Goal: Information Seeking & Learning: Learn about a topic

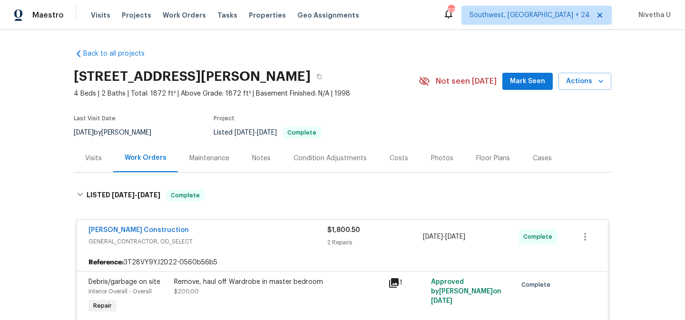
click at [177, 13] on span "Work Orders" at bounding box center [184, 15] width 43 height 10
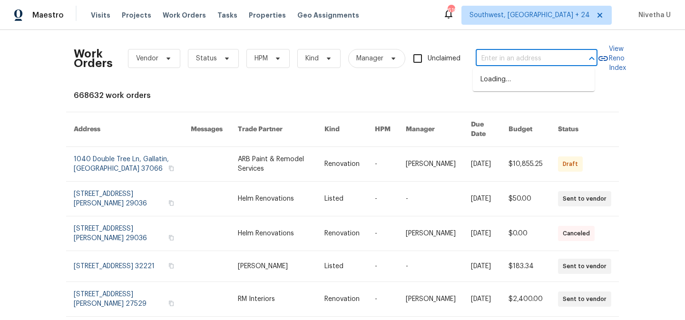
click at [488, 57] on input "text" at bounding box center [523, 58] width 95 height 15
paste input "12506 Colby Dr Woodbridge, VA 22192"
type input "12506 Colby Dr Woodbridge, VA 22192"
click at [504, 88] on li "12506 Colby Dr, Woodbridge, VA 22192" at bounding box center [534, 80] width 122 height 16
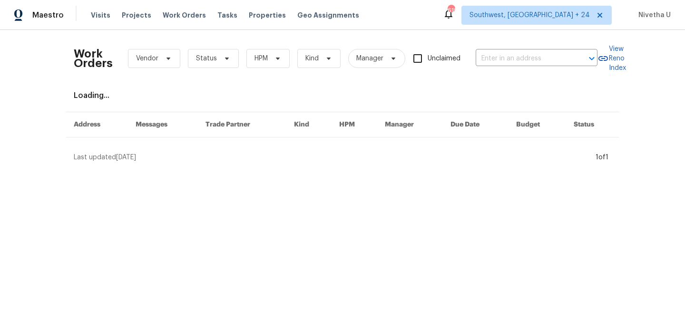
type input "12506 Colby Dr, Woodbridge, VA 22192"
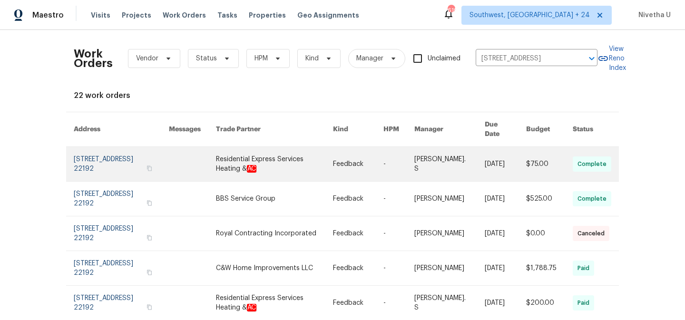
click at [84, 157] on link at bounding box center [121, 164] width 95 height 34
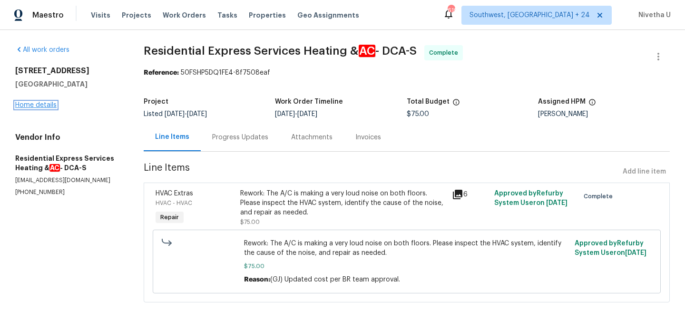
click at [28, 106] on link "Home details" at bounding box center [35, 105] width 41 height 7
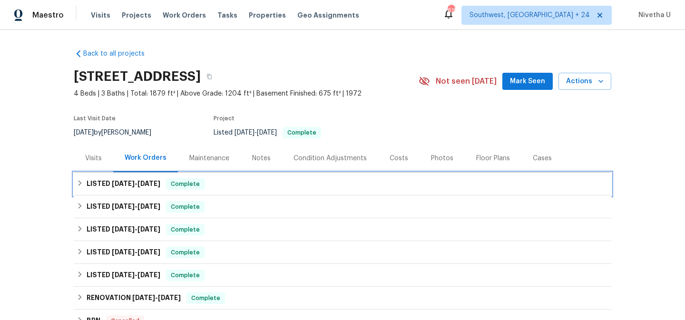
click at [209, 184] on div "LISTED 8/12/25 - 8/25/25 Complete" at bounding box center [343, 183] width 532 height 11
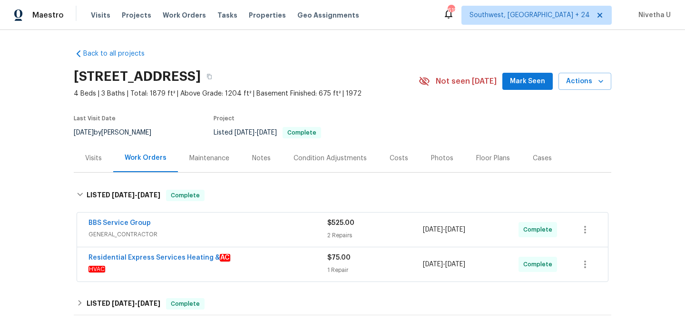
click at [180, 22] on div "Visits Projects Work Orders Tasks Properties Geo Assignments" at bounding box center [231, 15] width 280 height 19
click at [179, 16] on span "Work Orders" at bounding box center [184, 15] width 43 height 10
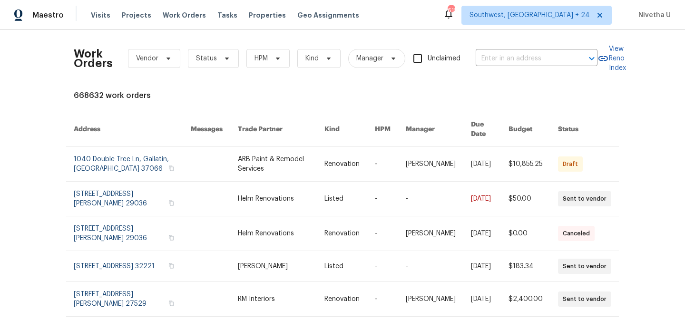
click at [491, 50] on div "Work Orders Vendor Status HPM Kind Manager Unclaimed ​" at bounding box center [336, 59] width 524 height 42
click at [491, 56] on input "text" at bounding box center [523, 58] width 95 height 15
paste input "12506 Colby Dr Woodbridge, VA 22192"
type input "12506 Colby Dr Woodbridge, VA 22192"
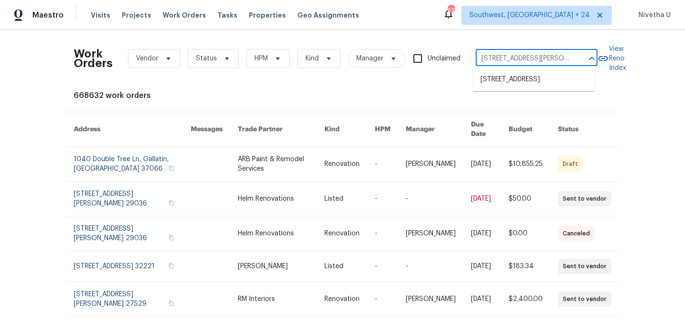
scroll to position [0, 30]
click at [504, 85] on li "12506 Colby Dr, Woodbridge, VA 22192" at bounding box center [534, 80] width 122 height 16
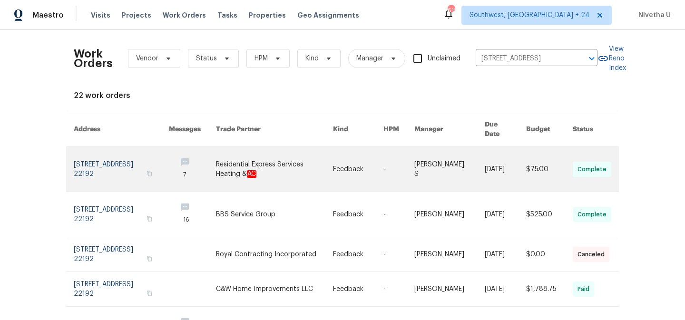
click at [88, 166] on link at bounding box center [121, 169] width 95 height 45
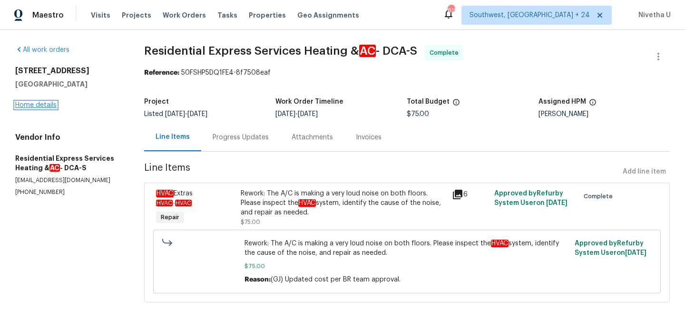
click at [32, 106] on link "Home details" at bounding box center [35, 105] width 41 height 7
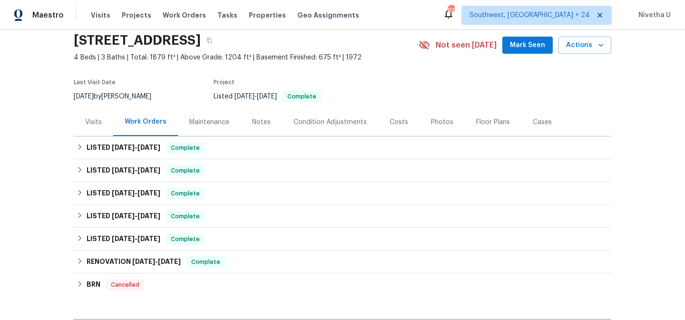
scroll to position [37, 0]
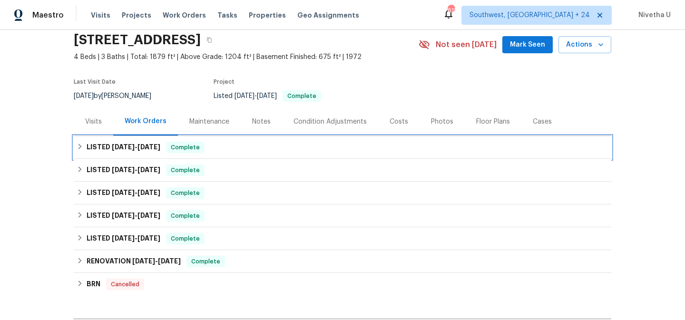
click at [208, 140] on div "LISTED 8/12/25 - 8/25/25 Complete" at bounding box center [343, 147] width 538 height 23
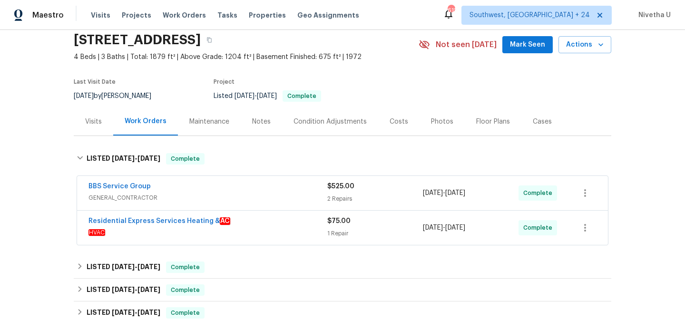
click at [245, 224] on div "Residential Express Services Heating & AC" at bounding box center [207, 221] width 239 height 11
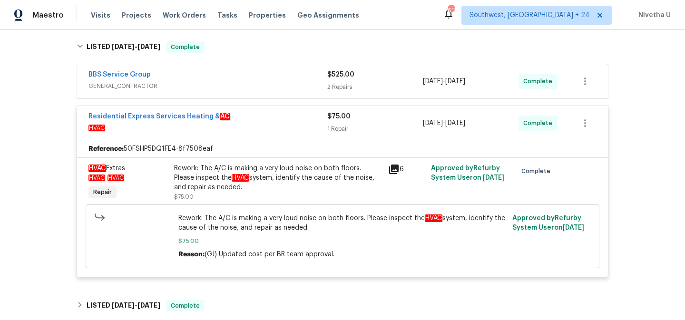
scroll to position [143, 0]
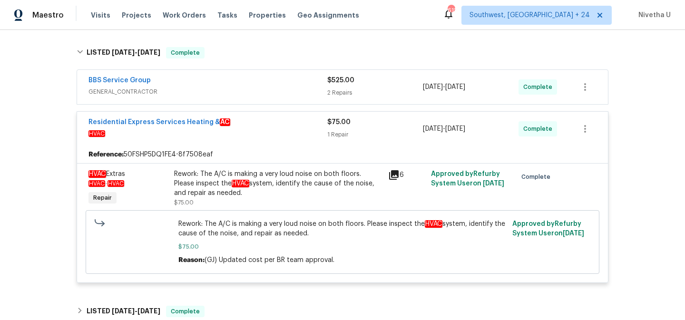
click at [276, 132] on span "HVAC" at bounding box center [207, 134] width 239 height 10
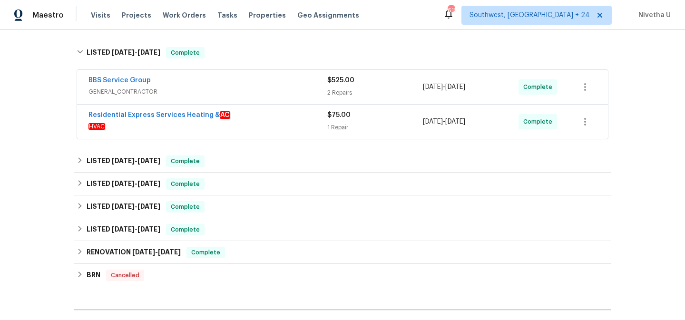
click at [249, 82] on div "BBS Service Group" at bounding box center [207, 81] width 239 height 11
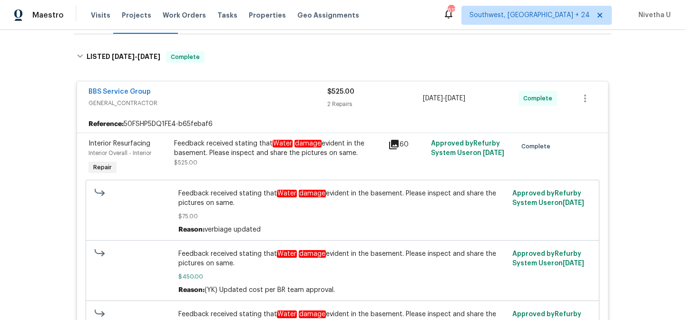
scroll to position [125, 0]
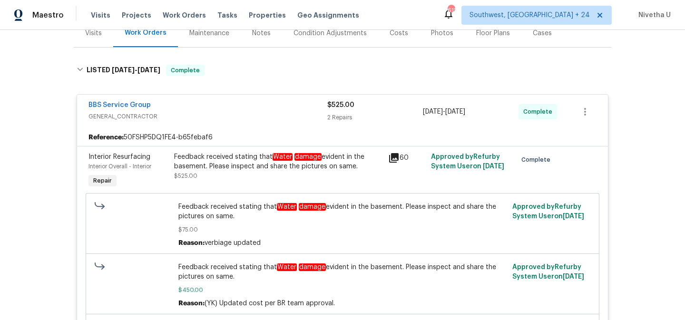
click at [235, 108] on div "BBS Service Group" at bounding box center [207, 105] width 239 height 11
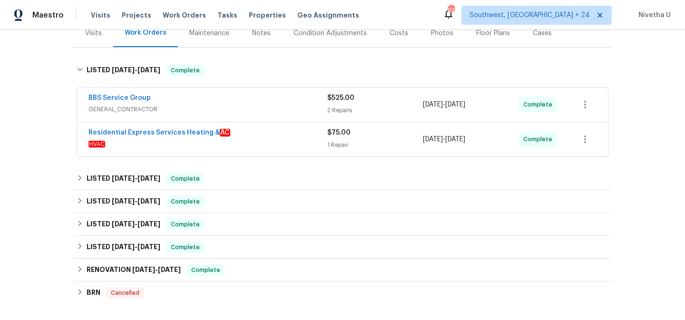
click at [266, 104] on div "BBS Service Group" at bounding box center [207, 98] width 239 height 11
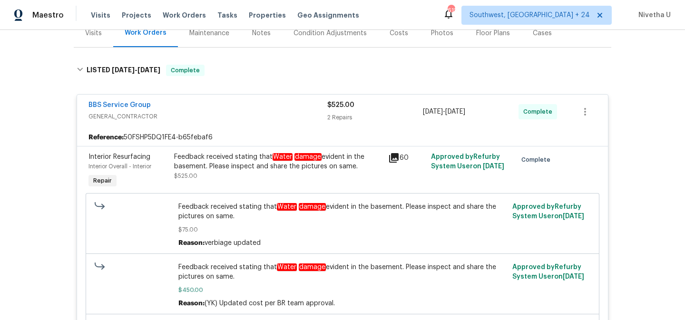
scroll to position [445, 0]
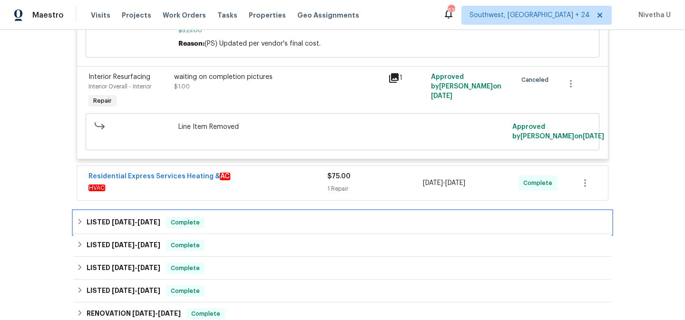
click at [208, 227] on div "LISTED 7/15/25 - 7/17/25 Complete" at bounding box center [343, 222] width 532 height 11
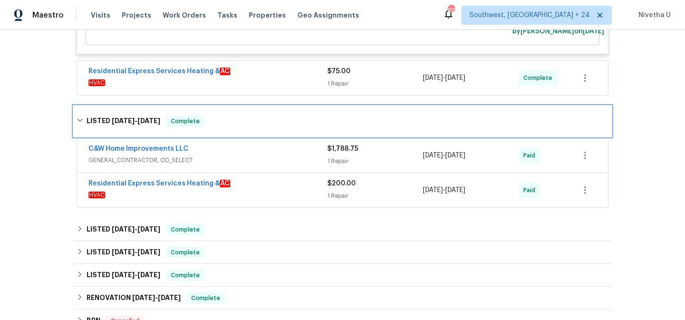
scroll to position [559, 0]
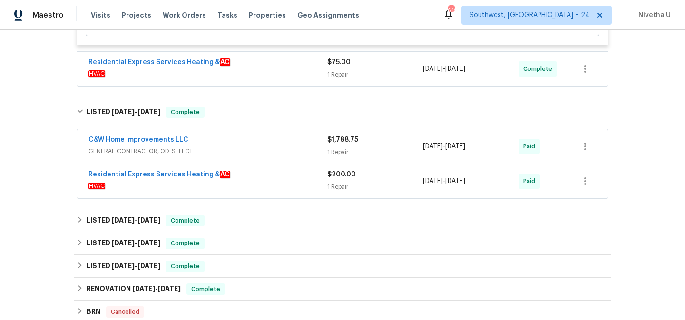
click at [282, 177] on div "Residential Express Services Heating & AC" at bounding box center [207, 175] width 239 height 11
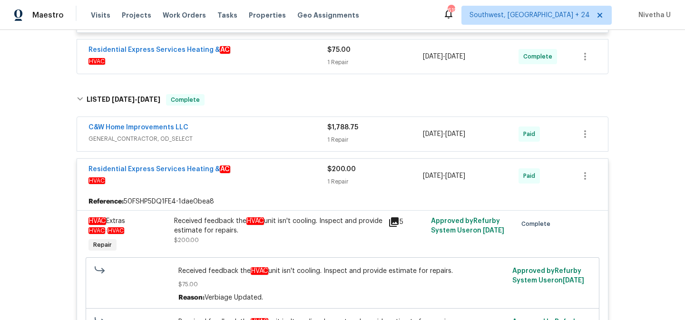
scroll to position [569, 0]
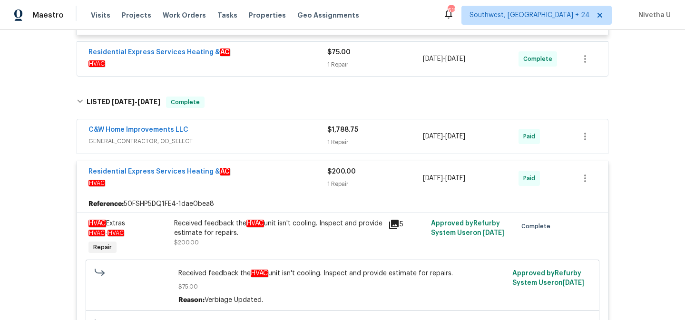
click at [268, 176] on div "Residential Express Services Heating & AC" at bounding box center [207, 172] width 239 height 11
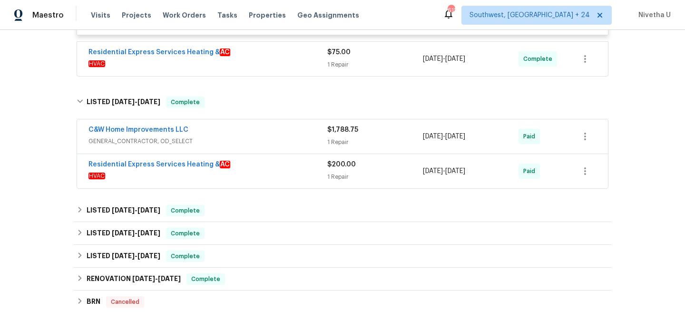
click at [248, 134] on div "C&W Home Improvements LLC" at bounding box center [207, 130] width 239 height 11
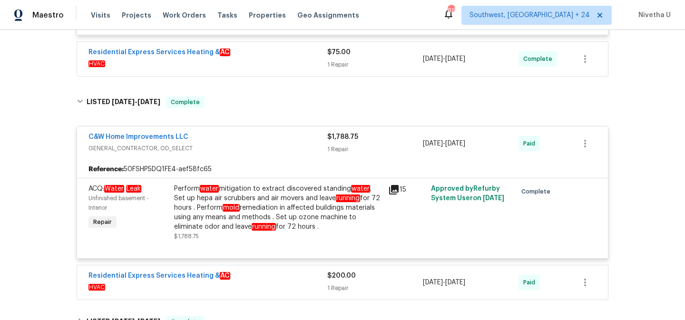
click at [256, 153] on span "GENERAL_CONTRACTOR, OD_SELECT" at bounding box center [207, 149] width 239 height 10
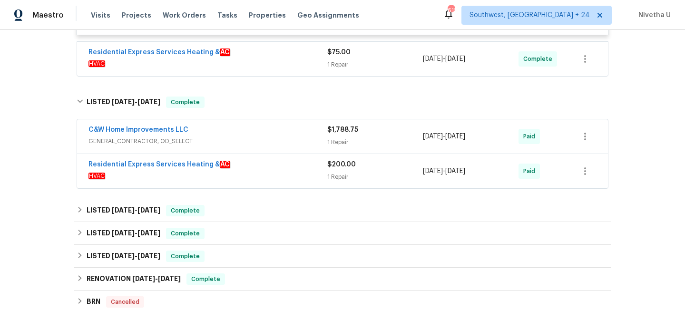
drag, startPoint x: 248, startPoint y: 122, endPoint x: 250, endPoint y: 208, distance: 86.1
click at [248, 124] on div "C&W Home Improvements LLC GENERAL_CONTRACTOR, OD_SELECT $1,788.75 1 Repair 7/16…" at bounding box center [342, 136] width 531 height 34
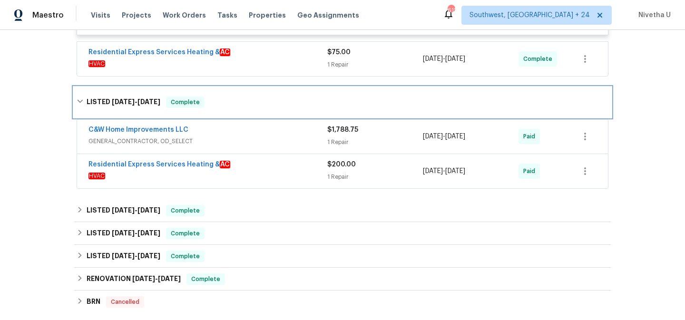
click at [240, 109] on div "LISTED 7/15/25 - 7/17/25 Complete" at bounding box center [343, 102] width 538 height 30
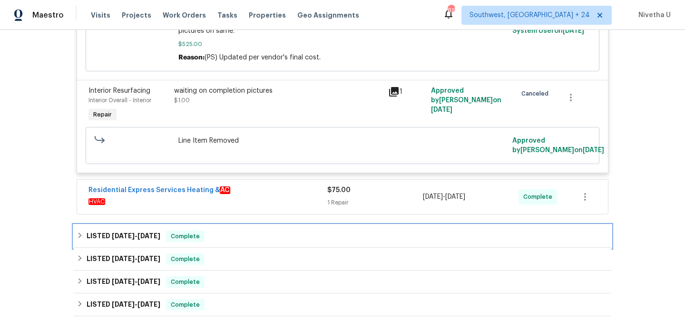
scroll to position [430, 0]
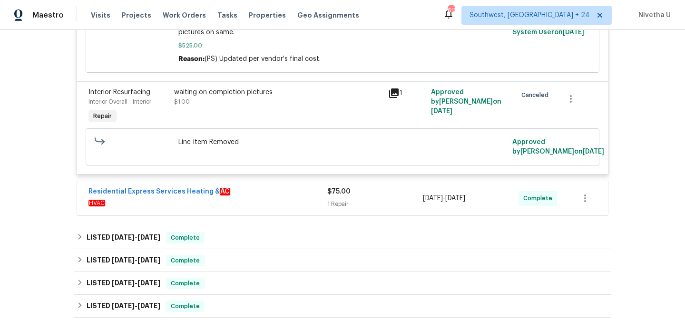
click at [256, 205] on span "HVAC" at bounding box center [207, 203] width 239 height 10
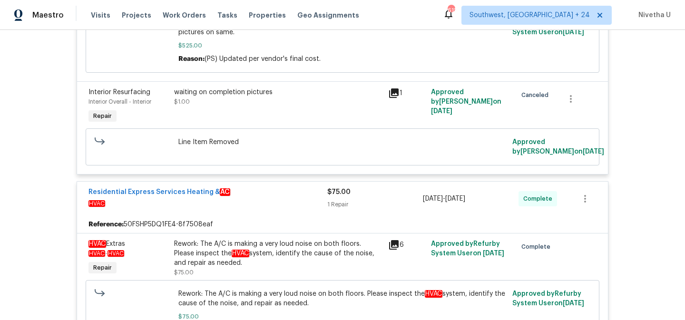
click at [256, 205] on span "HVAC" at bounding box center [207, 204] width 239 height 10
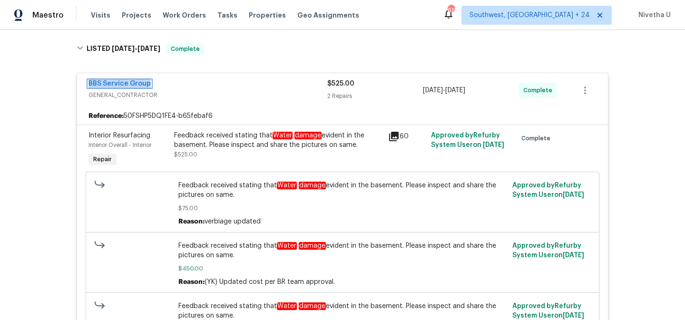
scroll to position [56, 0]
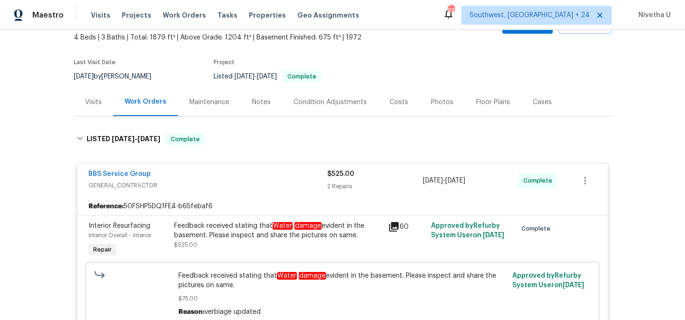
click at [264, 175] on div "BBS Service Group" at bounding box center [207, 174] width 239 height 11
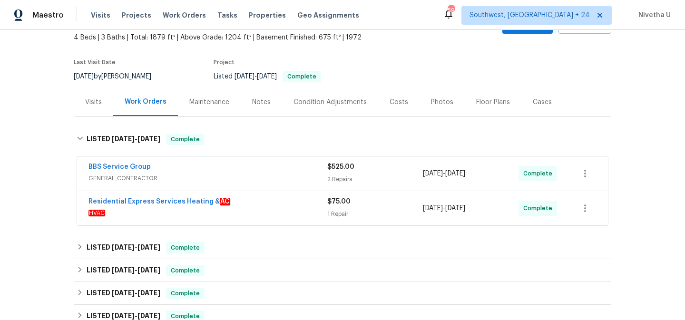
click at [182, 8] on div "Visits Projects Work Orders Tasks Properties Geo Assignments" at bounding box center [231, 15] width 280 height 19
click at [182, 19] on span "Work Orders" at bounding box center [184, 15] width 43 height 10
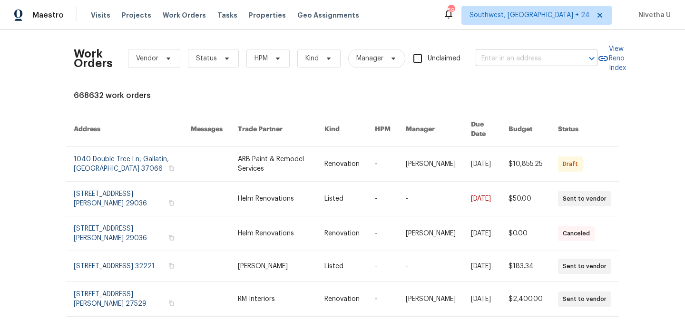
click at [485, 59] on input "text" at bounding box center [523, 58] width 95 height 15
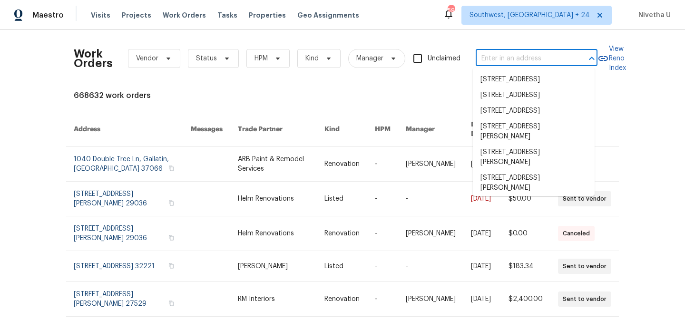
paste input "17244 Montgall Dr Belton, MO 64012"
type input "17244 Montgall Dr Belton, MO 64012"
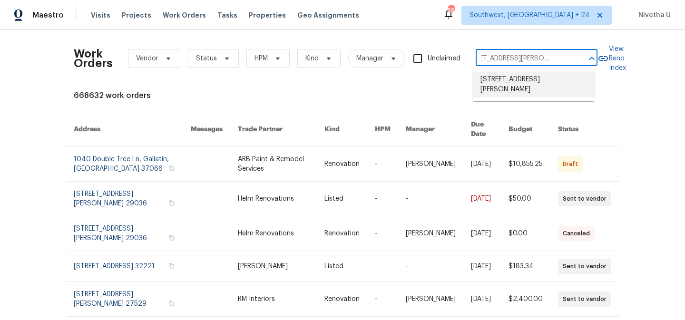
click at [512, 87] on li "17244 Montgall Dr, Belton, MO 64012" at bounding box center [534, 85] width 122 height 26
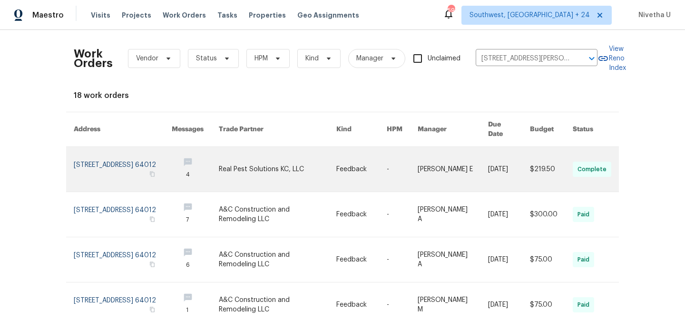
click at [82, 159] on link at bounding box center [123, 169] width 98 height 45
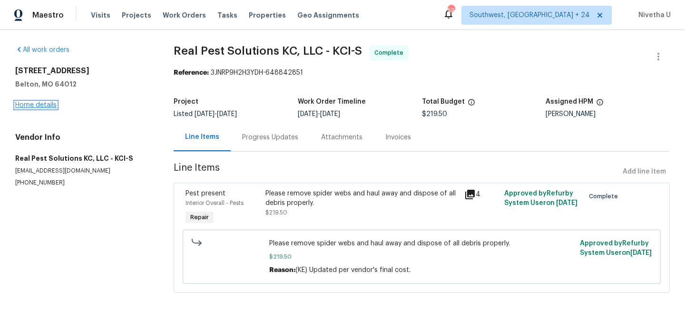
click at [24, 108] on link "Home details" at bounding box center [35, 105] width 41 height 7
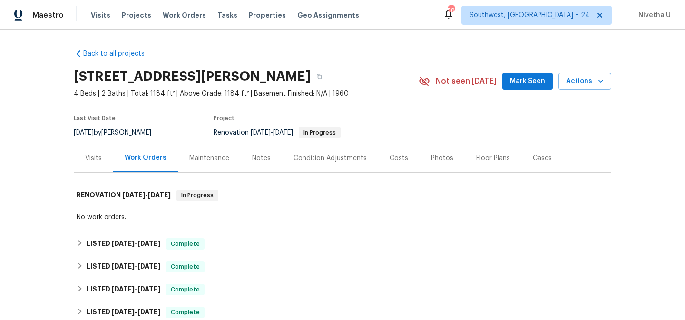
click at [178, 22] on div "Visits Projects Work Orders Tasks Properties Geo Assignments" at bounding box center [231, 15] width 280 height 19
click at [178, 12] on span "Work Orders" at bounding box center [184, 15] width 43 height 10
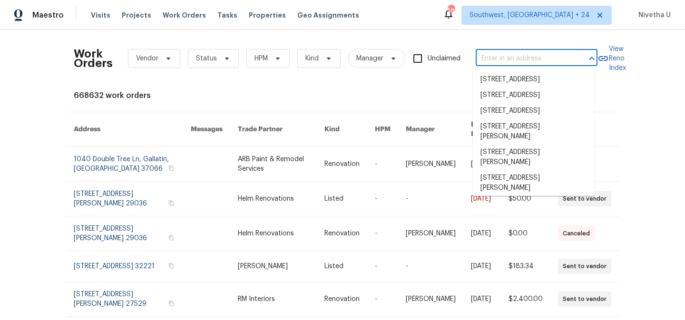
click at [492, 58] on input "text" at bounding box center [523, 58] width 95 height 15
paste input "17244 Montgall Dr Belton, MO 64012"
type input "17244 Montgall Dr Belton, MO 64012"
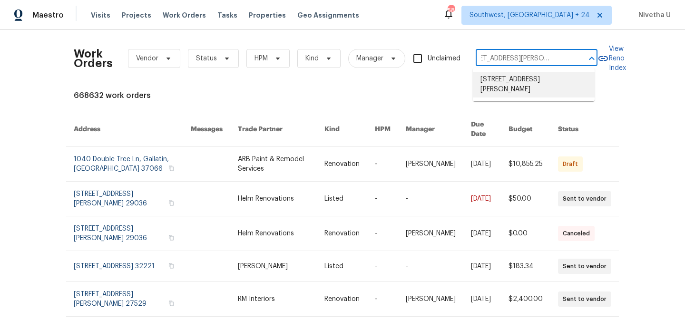
click at [502, 85] on li "17244 Montgall Dr, Belton, MO 64012" at bounding box center [534, 85] width 122 height 26
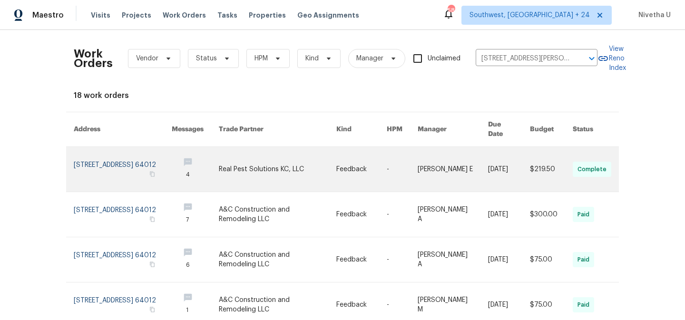
click at [107, 152] on link at bounding box center [123, 169] width 98 height 45
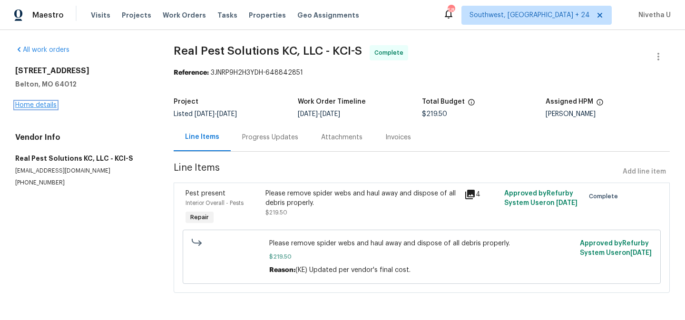
click at [29, 106] on link "Home details" at bounding box center [35, 105] width 41 height 7
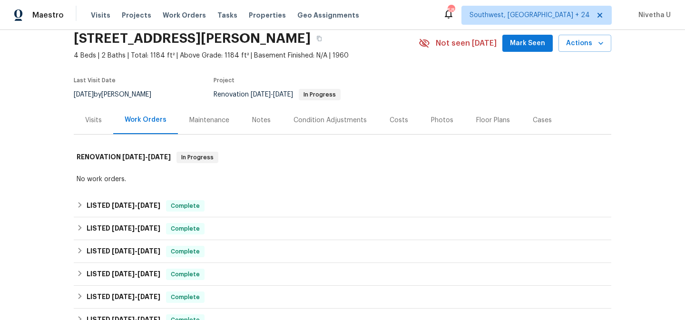
scroll to position [85, 0]
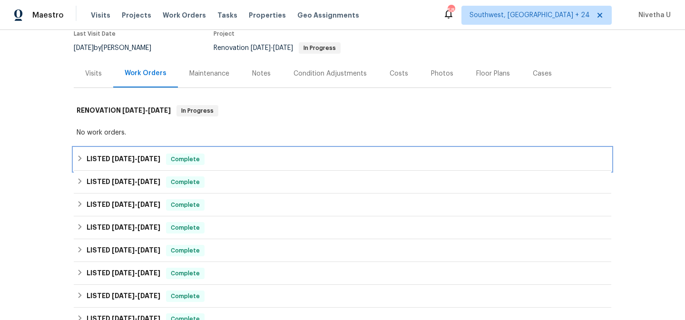
click at [217, 162] on div "LISTED 8/19/25 - 8/25/25 Complete" at bounding box center [343, 159] width 532 height 11
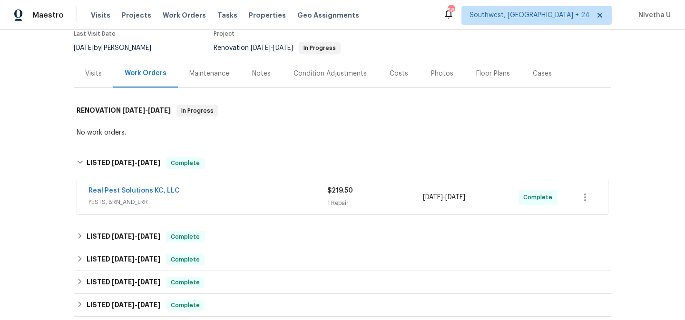
click at [234, 202] on span "PESTS, BRN_AND_LRR" at bounding box center [207, 202] width 239 height 10
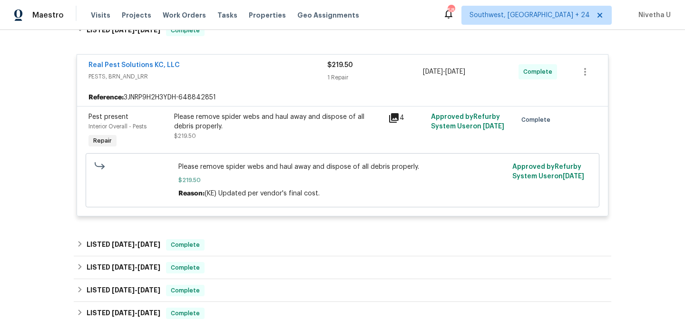
scroll to position [218, 0]
click at [280, 138] on div "Please remove spider webs and haul away and dispose of all debris properly. $21…" at bounding box center [278, 125] width 208 height 29
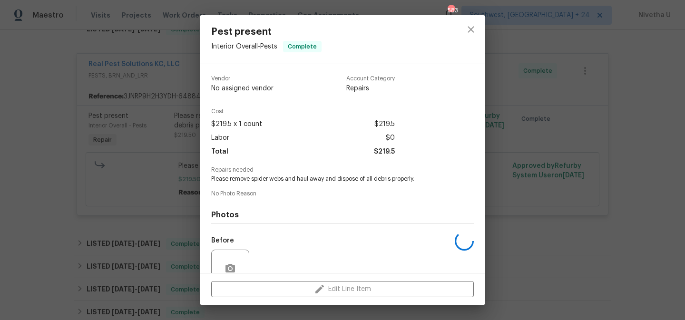
scroll to position [86, 0]
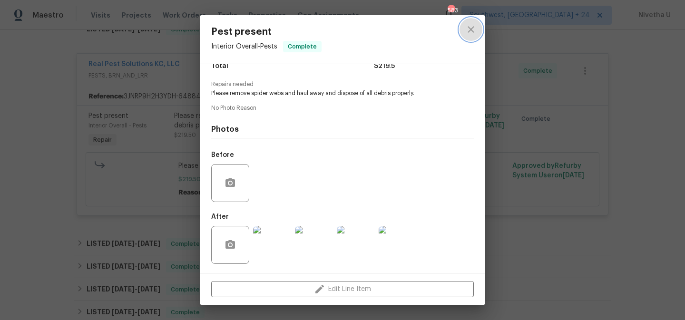
click at [472, 31] on icon "close" at bounding box center [471, 29] width 6 height 6
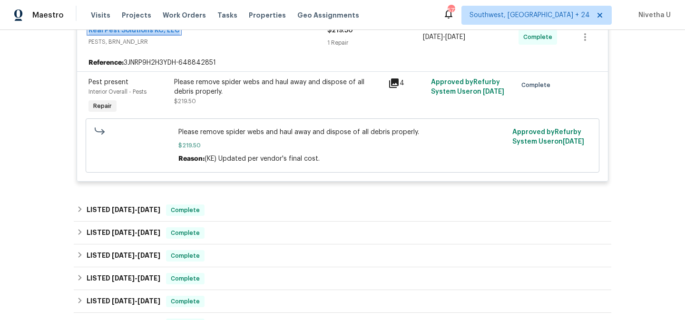
scroll to position [275, 0]
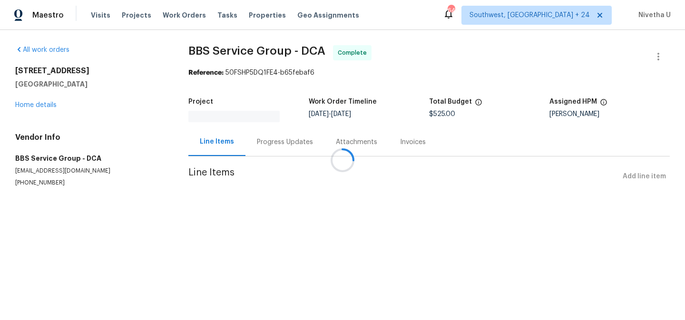
click at [268, 148] on div at bounding box center [342, 160] width 685 height 320
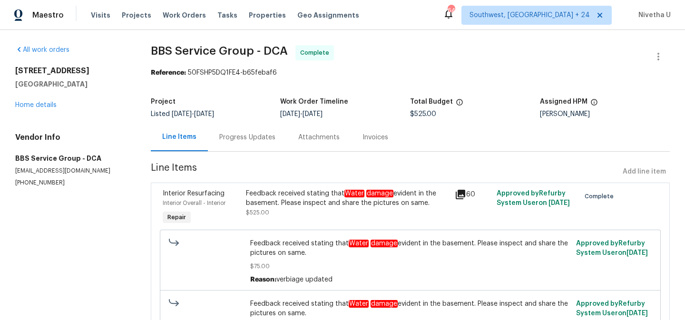
click at [243, 147] on div "Progress Updates" at bounding box center [247, 137] width 79 height 28
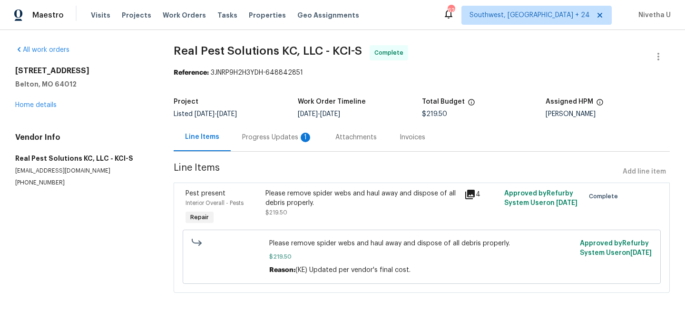
click at [275, 139] on div "Progress Updates 1" at bounding box center [277, 138] width 70 height 10
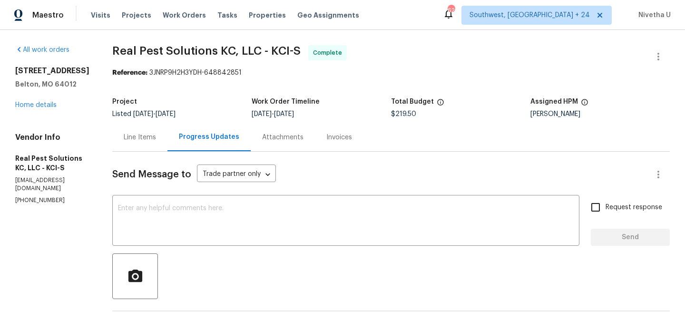
click at [146, 151] on div "Line Items" at bounding box center [139, 137] width 55 height 28
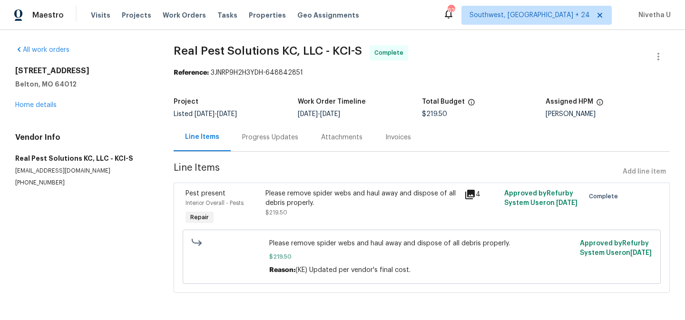
scroll to position [7, 0]
click at [166, 16] on span "Work Orders" at bounding box center [184, 15] width 43 height 10
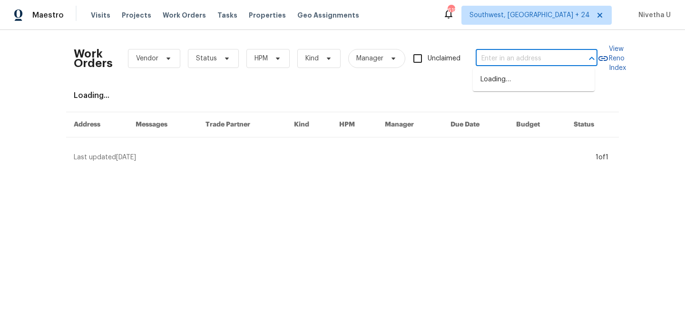
click at [509, 60] on input "text" at bounding box center [523, 58] width 95 height 15
paste input "3813 Paradise Ln Sanger, TX 76266"
type input "3813 Paradise Ln Sanger, TX 76266"
click at [547, 31] on div "Work Orders Vendor Status HPM Kind Manager Unclaimed ​ View Reno Index Loading.…" at bounding box center [342, 100] width 685 height 140
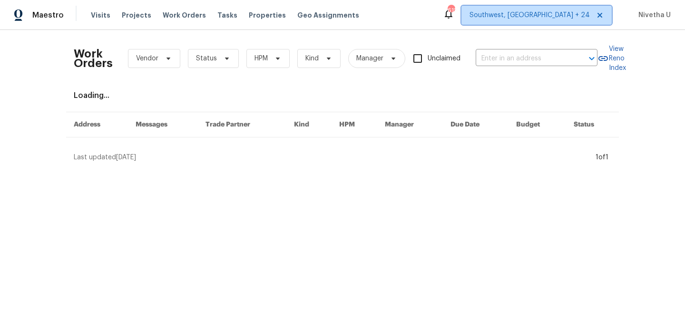
click at [547, 21] on span "Southwest, FL + 24" at bounding box center [536, 15] width 150 height 19
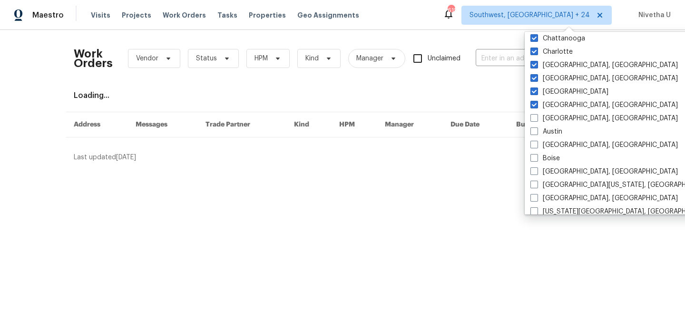
scroll to position [364, 0]
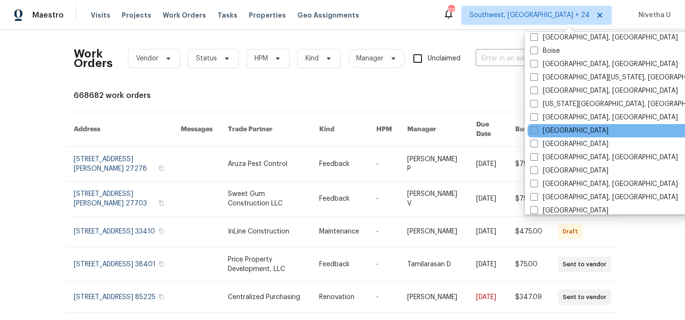
click at [563, 134] on div "Dallas" at bounding box center [624, 130] width 192 height 13
click at [536, 133] on span at bounding box center [534, 131] width 8 height 8
click at [536, 132] on input "Dallas" at bounding box center [533, 129] width 6 height 6
checkbox input "true"
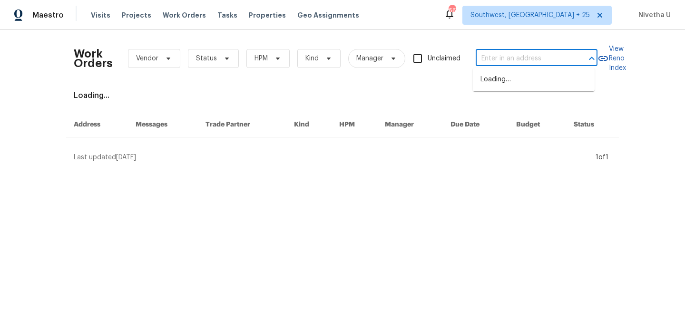
click at [481, 59] on input "text" at bounding box center [523, 58] width 95 height 15
paste input "3813 Paradise Ln Sanger, TX 76266"
type input "3813 Paradise Ln Sanger, TX 76266"
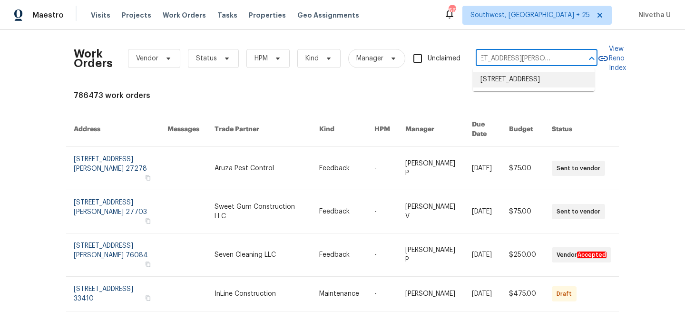
click at [502, 85] on li "3813 Paradise Ln, Sanger, TX 76266" at bounding box center [534, 80] width 122 height 16
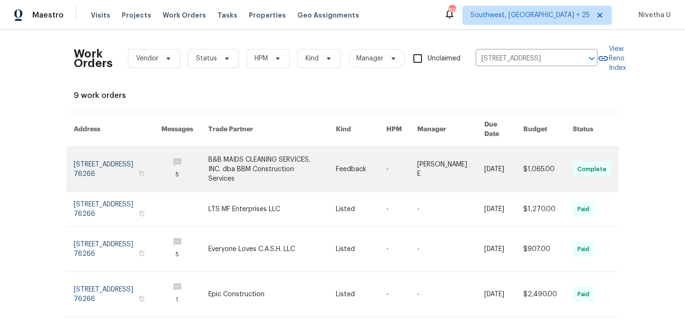
click at [93, 158] on link at bounding box center [118, 169] width 88 height 45
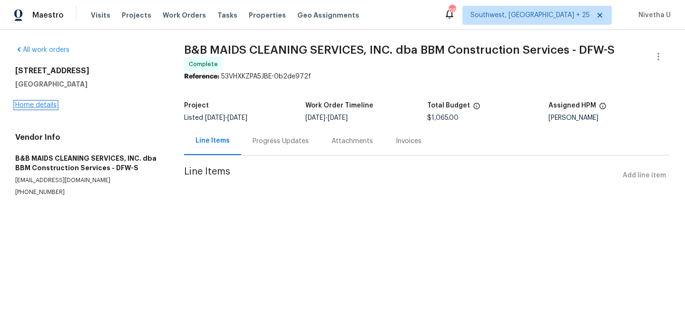
click at [34, 105] on div "All work orders 3813 Paradise Ln Sanger, TX 76266 Home details Vendor Info B&B …" at bounding box center [342, 132] width 685 height 205
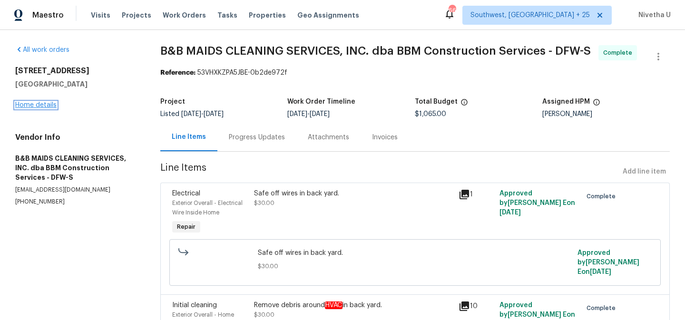
click at [37, 106] on link "Home details" at bounding box center [35, 105] width 41 height 7
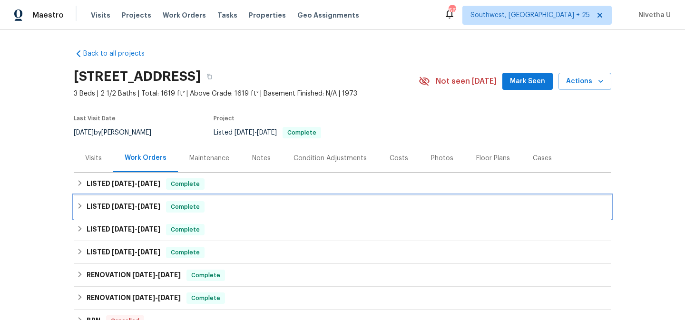
click at [217, 197] on div "LISTED 5/29/25 - 6/2/25 Complete" at bounding box center [343, 207] width 538 height 23
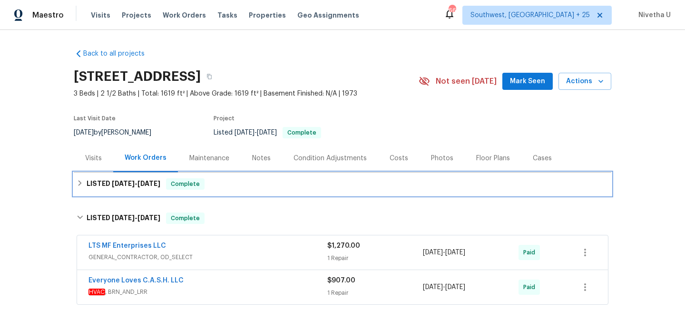
click at [215, 191] on div "LISTED 8/13/25 - 8/25/25 Complete" at bounding box center [343, 184] width 538 height 23
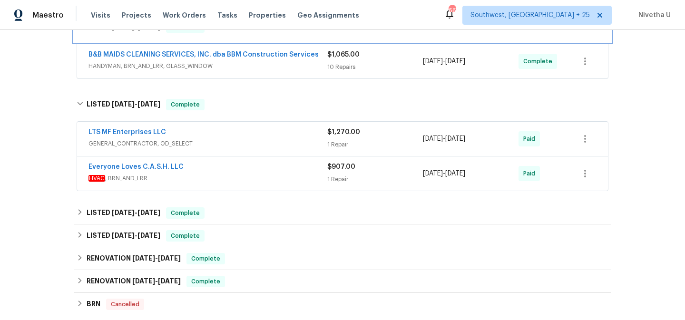
scroll to position [170, 0]
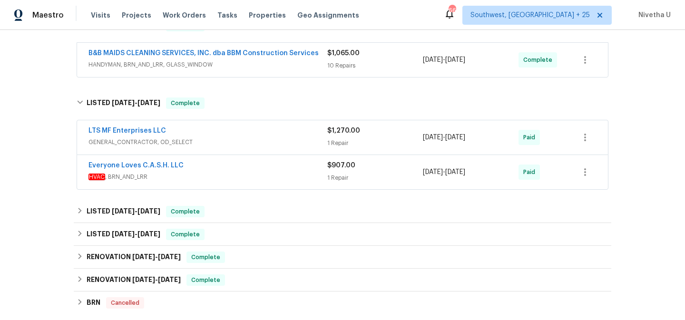
click at [220, 193] on div "Back to all projects 3813 Paradise Ln, Sanger, TX 76266 3 Beds | 2 1/2 Baths | …" at bounding box center [343, 137] width 538 height 531
click at [216, 180] on span "HVAC , BRN_AND_LRR" at bounding box center [207, 177] width 239 height 10
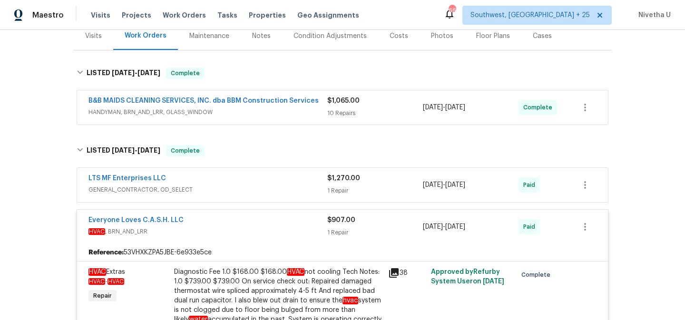
scroll to position [121, 0]
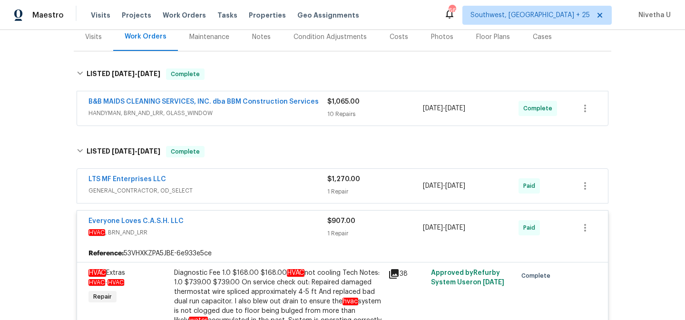
click at [250, 186] on span "GENERAL_CONTRACTOR, OD_SELECT" at bounding box center [207, 191] width 239 height 10
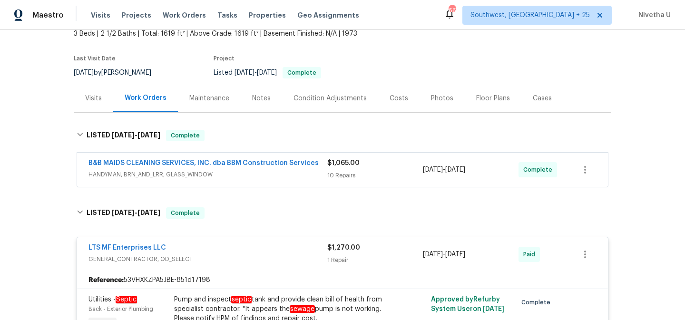
scroll to position [58, 0]
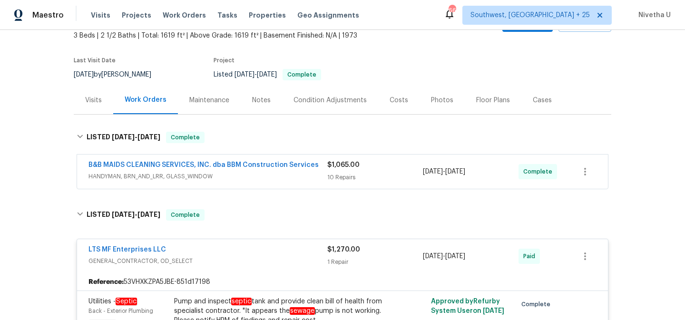
click at [288, 176] on span "HANDYMAN, BRN_AND_LRR, GLASS_WINDOW" at bounding box center [207, 177] width 239 height 10
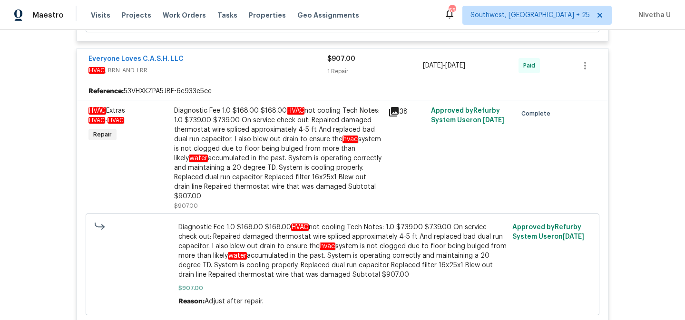
scroll to position [1548, 0]
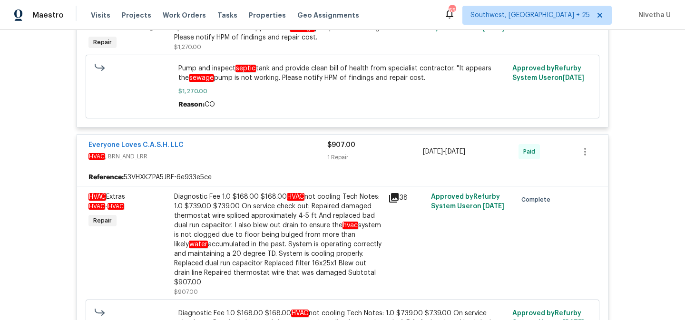
click at [269, 152] on span "HVAC , BRN_AND_LRR" at bounding box center [207, 157] width 239 height 10
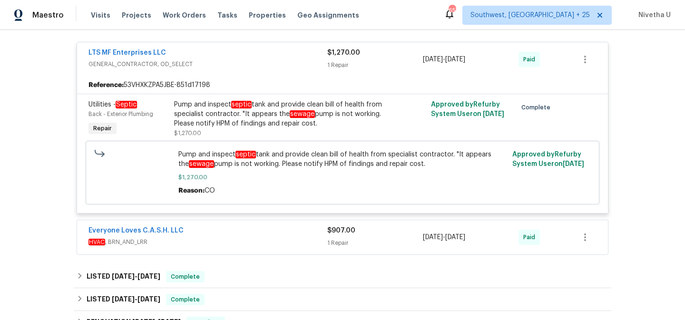
scroll to position [1348, 0]
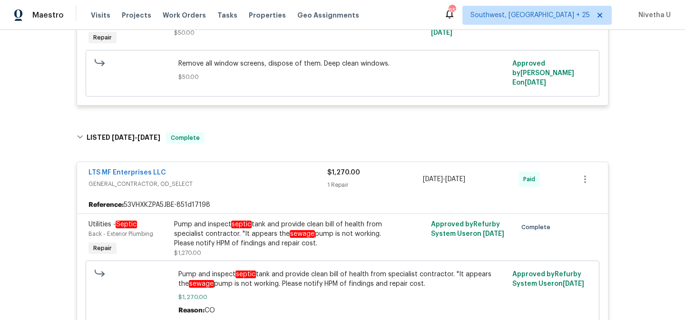
click at [269, 179] on span "GENERAL_CONTRACTOR, OD_SELECT" at bounding box center [207, 184] width 239 height 10
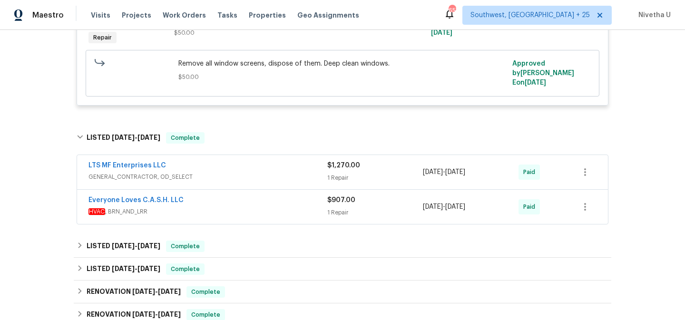
scroll to position [1162, 0]
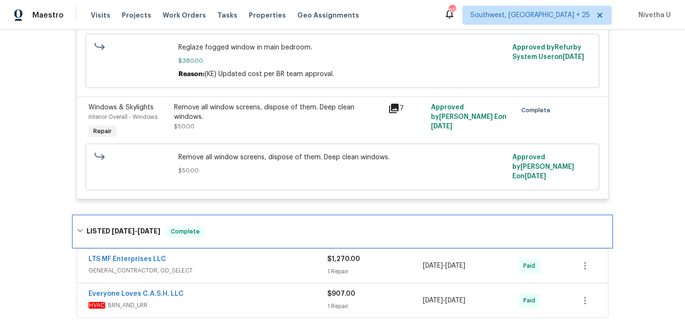
click at [251, 226] on div "LISTED 5/29/25 - 6/2/25 Complete" at bounding box center [343, 231] width 532 height 11
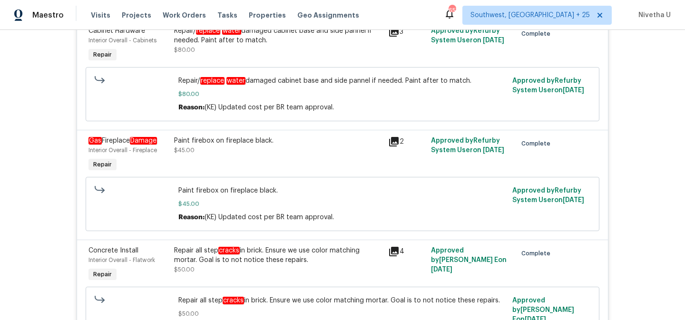
scroll to position [804, 0]
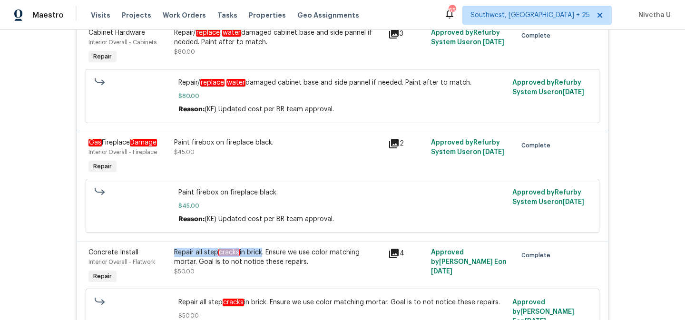
drag, startPoint x: 170, startPoint y: 235, endPoint x: 259, endPoint y: 238, distance: 89.0
click at [259, 248] on div "Repair all step cracks in brick. Ensure we use color matching mortar. Goal is t…" at bounding box center [278, 257] width 208 height 19
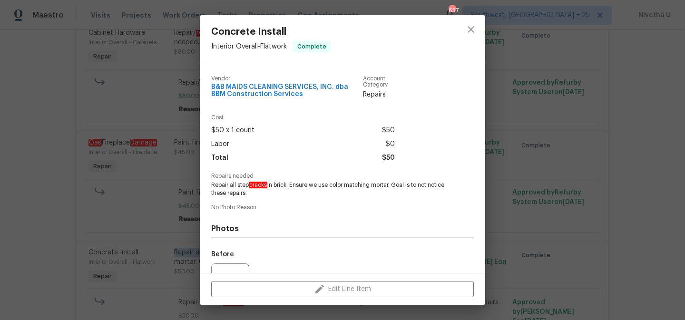
scroll to position [100, 0]
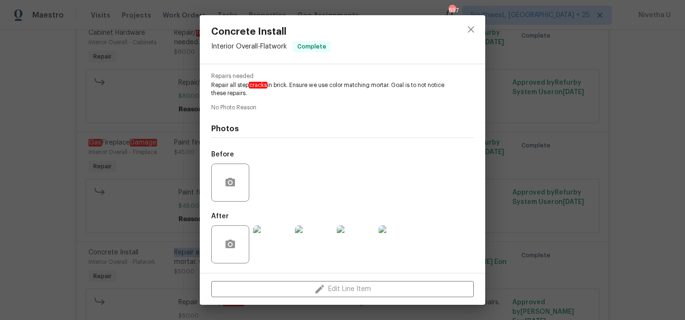
click at [259, 238] on img at bounding box center [272, 244] width 38 height 38
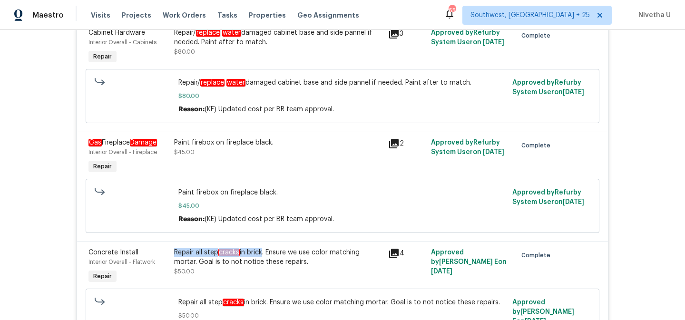
copy div "Repair all step cracks in bric"
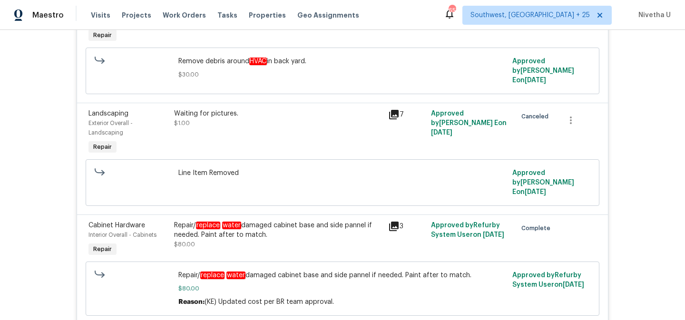
scroll to position [610, 0]
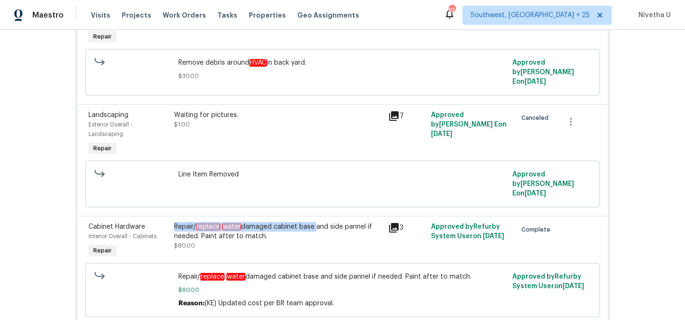
drag, startPoint x: 171, startPoint y: 205, endPoint x: 311, endPoint y: 212, distance: 139.5
click at [311, 222] on div "Repair/ replace water damaged cabinet base and side pannel if needed. Paint aft…" at bounding box center [278, 231] width 208 height 19
copy div "Repair/ replace water damaged cabinet base"
drag, startPoint x: 313, startPoint y: 210, endPoint x: 362, endPoint y: 211, distance: 49.5
click at [362, 222] on div "Repair/ replace water damaged cabinet base and side pannel if needed. Paint aft…" at bounding box center [278, 231] width 208 height 19
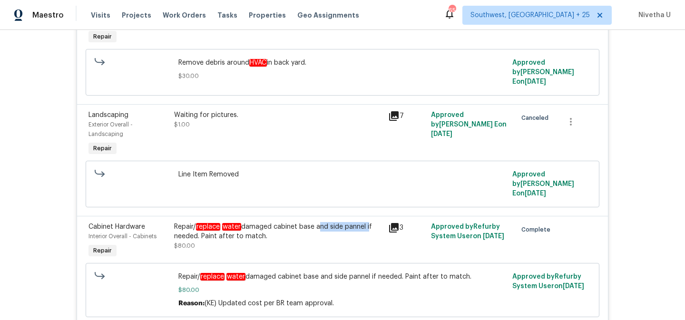
copy div "and side pannel"
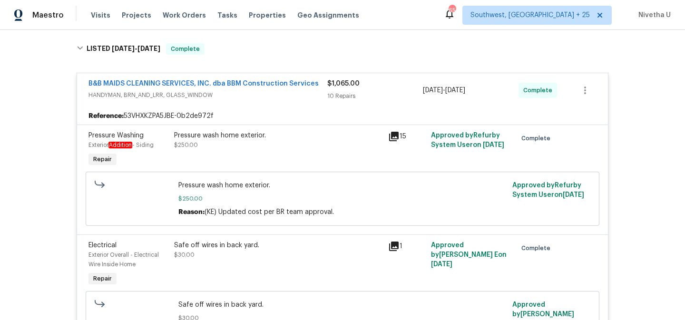
scroll to position [52, 0]
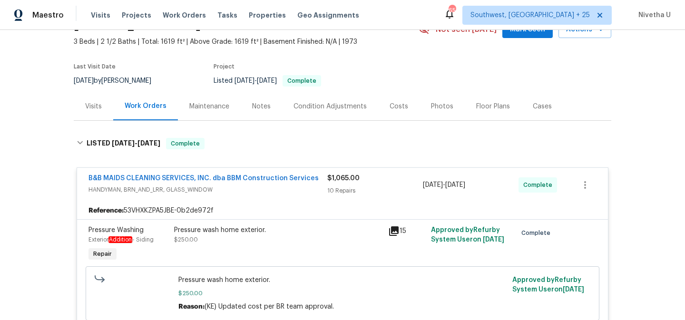
click at [307, 205] on div "Reference: 53VHXKZPA5JBE-0b2de972f" at bounding box center [342, 210] width 531 height 17
click at [303, 191] on span "HANDYMAN, BRN_AND_LRR, GLASS_WINDOW" at bounding box center [207, 190] width 239 height 10
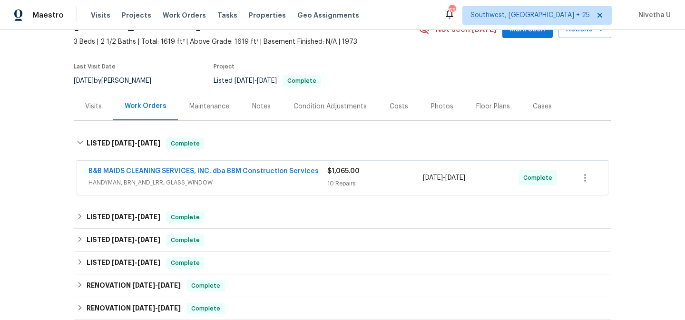
scroll to position [0, 0]
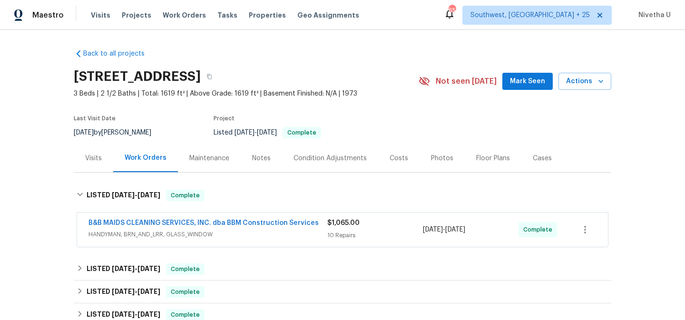
scroll to position [25, 0]
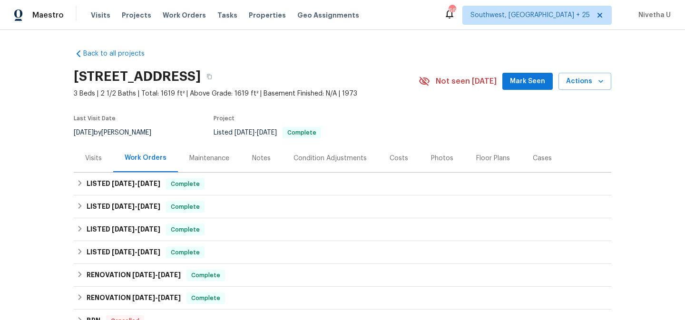
click at [176, 10] on div "Visits Projects Work Orders Tasks Properties Geo Assignments" at bounding box center [231, 15] width 280 height 19
click at [176, 13] on span "Work Orders" at bounding box center [184, 15] width 43 height 10
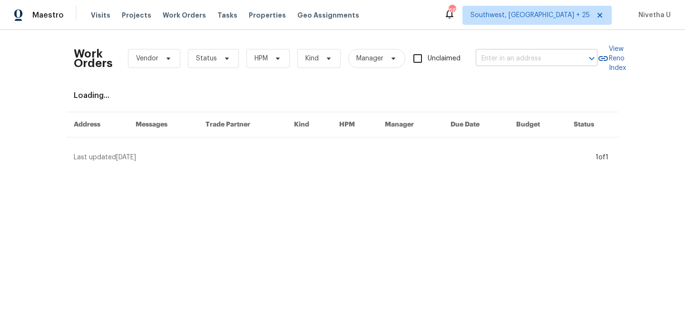
click at [507, 57] on input "text" at bounding box center [523, 58] width 95 height 15
paste input "17244 Montgall Dr Belton, MO 64012"
type input "17244 Montgall Dr Belton, MO 64012"
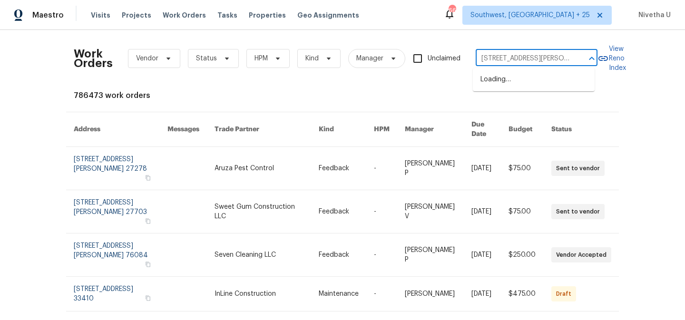
scroll to position [0, 23]
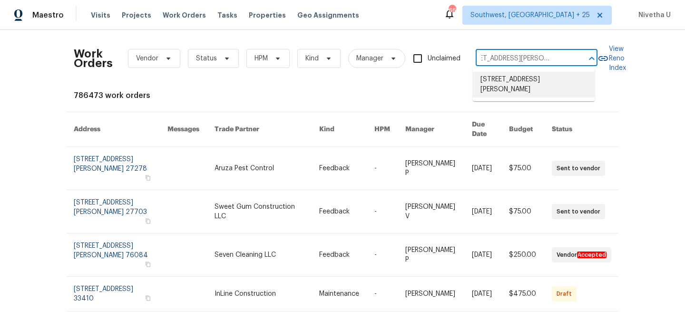
click at [538, 86] on li "17244 Montgall Dr, Belton, MO 64012" at bounding box center [534, 85] width 122 height 26
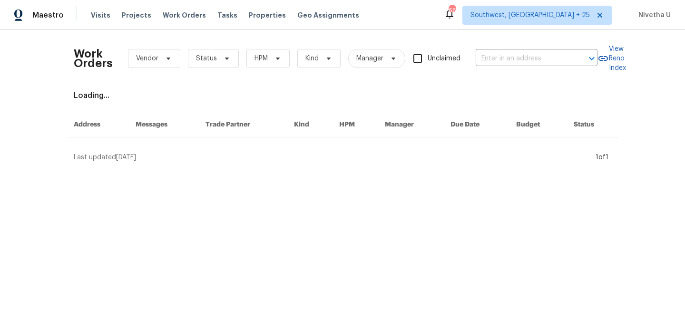
type input "17244 Montgall Dr, Belton, MO 64012"
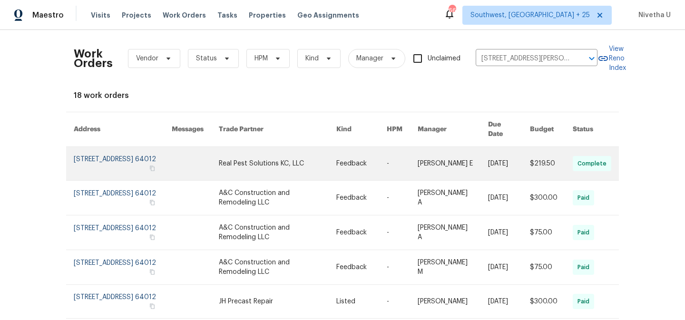
click at [92, 159] on link at bounding box center [123, 163] width 98 height 33
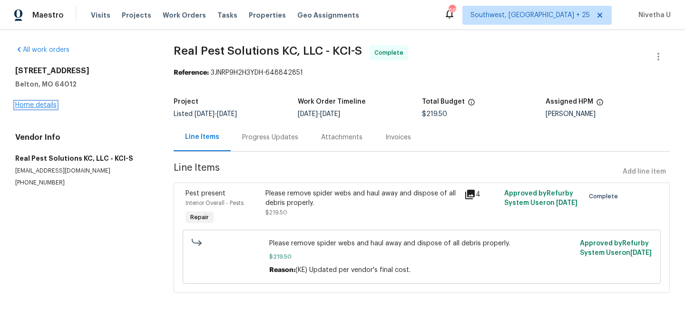
click at [35, 106] on link "Home details" at bounding box center [35, 105] width 41 height 7
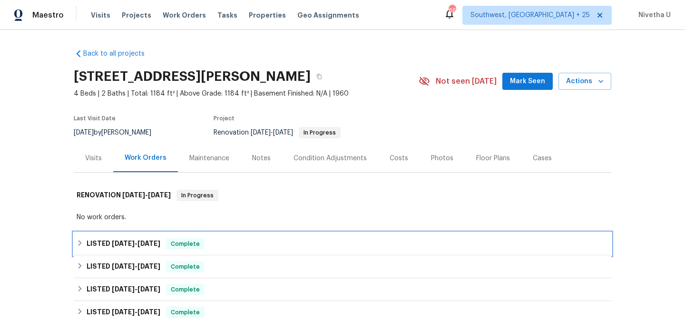
click at [215, 238] on div "LISTED 8/19/25 - 8/25/25 Complete" at bounding box center [343, 244] width 538 height 23
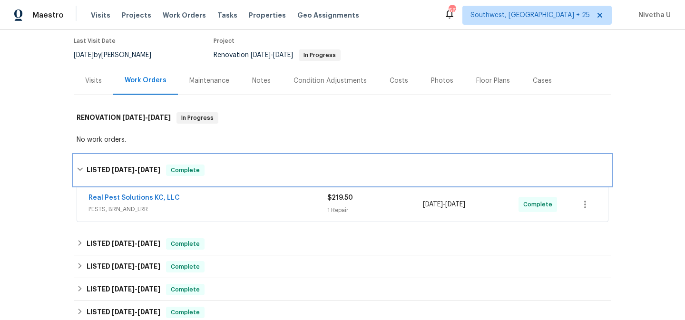
scroll to position [108, 0]
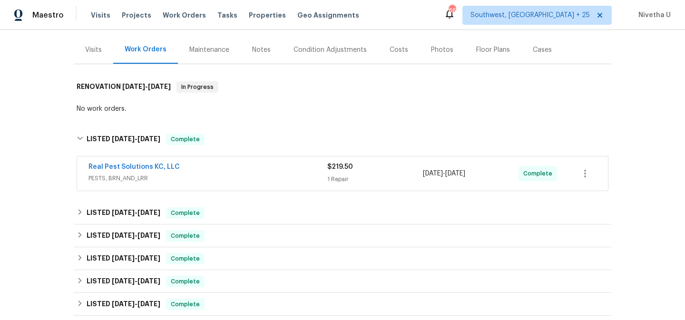
click at [197, 188] on div "Real Pest Solutions KC, LLC PESTS, BRN_AND_LRR $219.50 1 Repair 8/22/2025 - 8/2…" at bounding box center [342, 174] width 531 height 34
click at [189, 175] on span "PESTS, BRN_AND_LRR" at bounding box center [207, 179] width 239 height 10
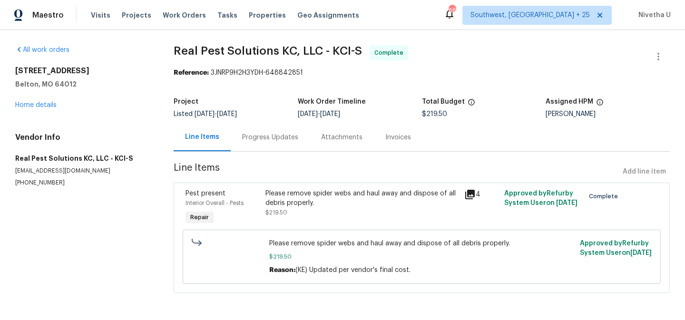
click at [252, 139] on div "Progress Updates" at bounding box center [270, 138] width 56 height 10
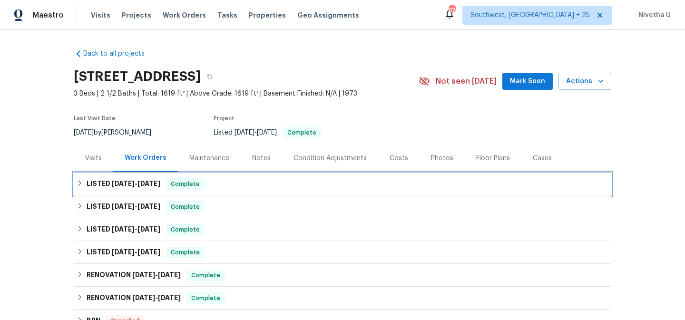
click at [117, 184] on span "[DATE]" at bounding box center [123, 183] width 23 height 7
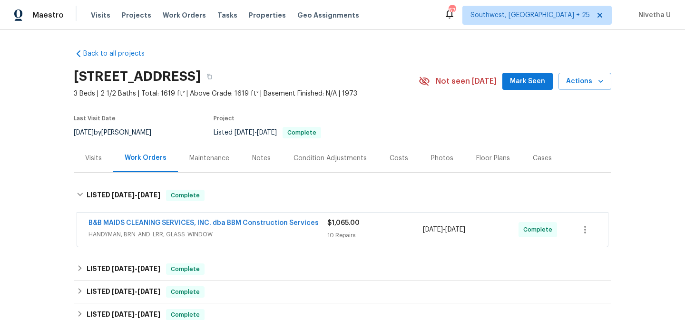
click at [338, 230] on div "$1,065.00 10 Repairs" at bounding box center [375, 229] width 96 height 23
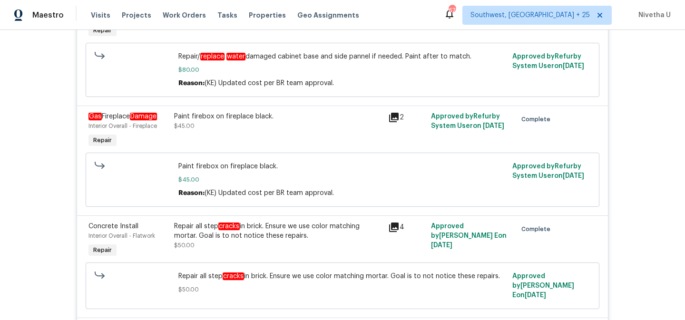
scroll to position [851, 0]
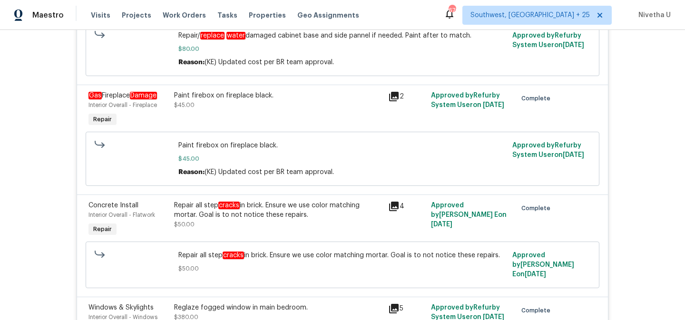
click at [392, 202] on icon at bounding box center [394, 207] width 10 height 10
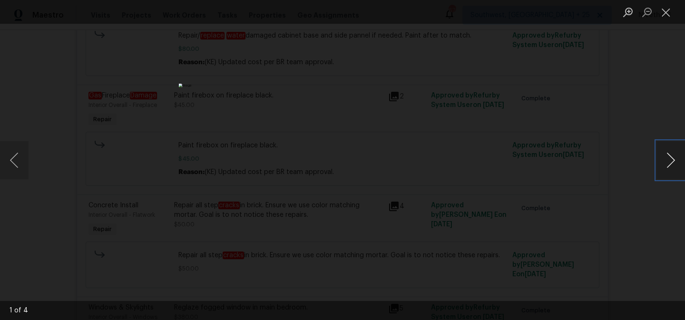
click at [674, 164] on button "Next image" at bounding box center [670, 160] width 29 height 38
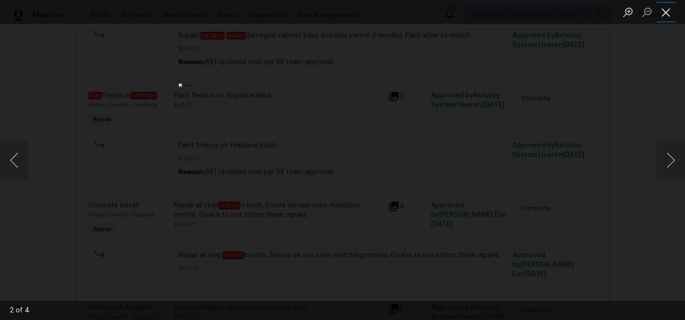
click at [662, 20] on button "Close lightbox" at bounding box center [665, 12] width 19 height 17
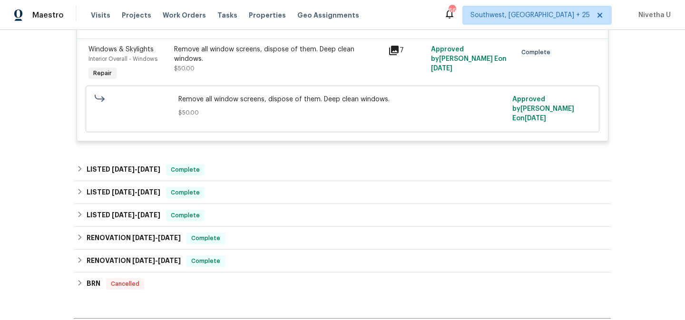
scroll to position [1228, 0]
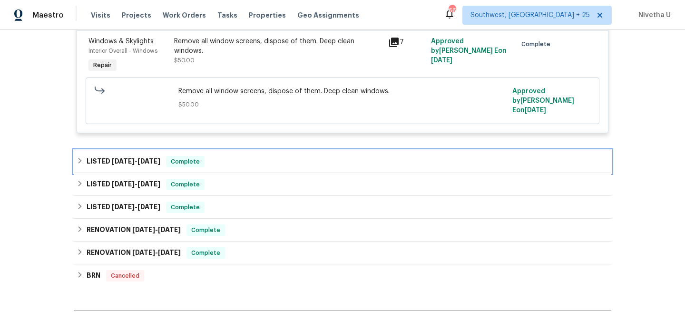
click at [139, 158] on span "6/2/25" at bounding box center [148, 161] width 23 height 7
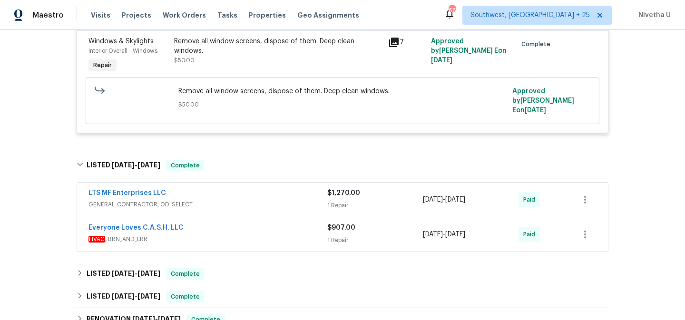
click at [333, 201] on div "1 Repair" at bounding box center [375, 206] width 96 height 10
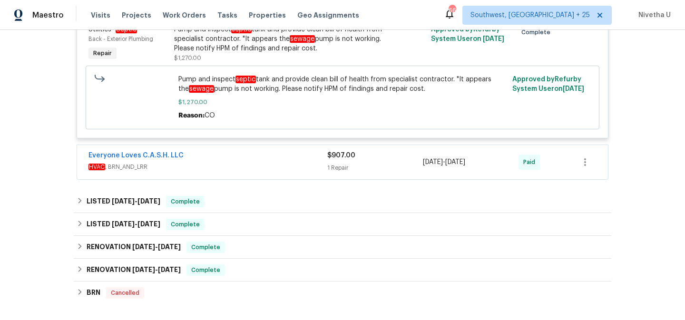
scroll to position [1486, 0]
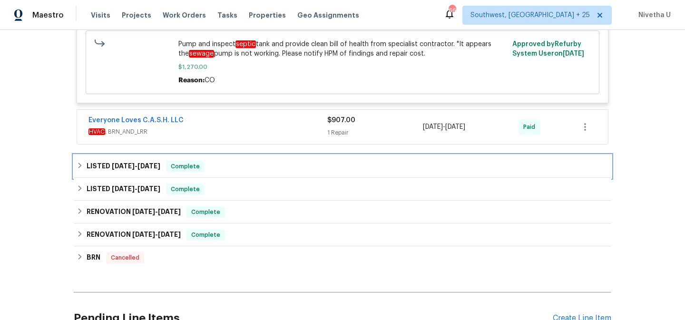
click at [140, 163] on span "4/14/25" at bounding box center [148, 166] width 23 height 7
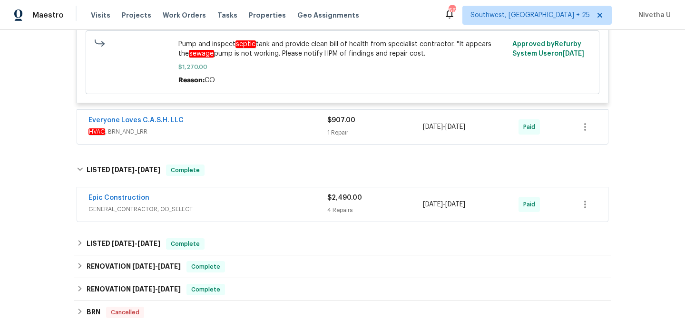
click at [333, 206] on div "4 Repairs" at bounding box center [375, 211] width 96 height 10
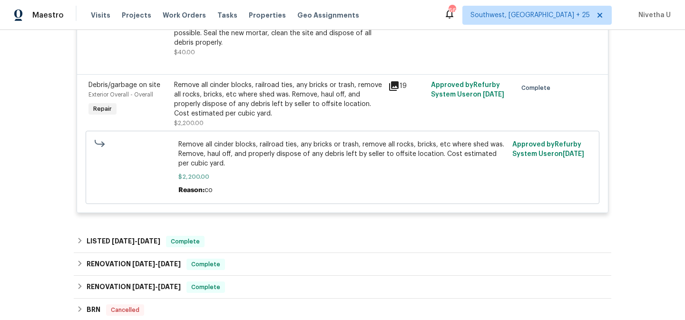
scroll to position [1908, 0]
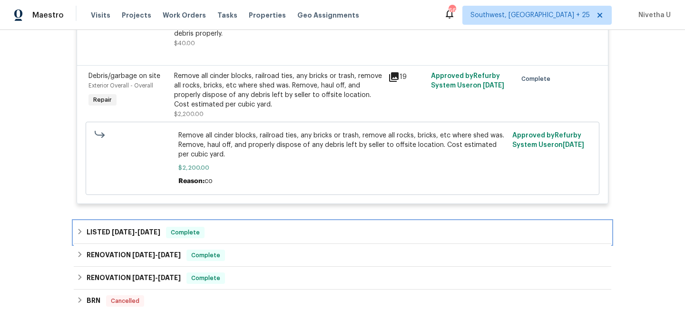
click at [140, 229] on span "2/19/25" at bounding box center [148, 232] width 23 height 7
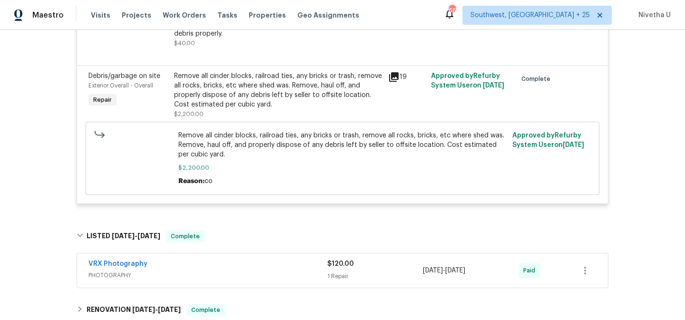
click at [321, 259] on div "VRX Photography PHOTOGRAPHY" at bounding box center [207, 270] width 239 height 23
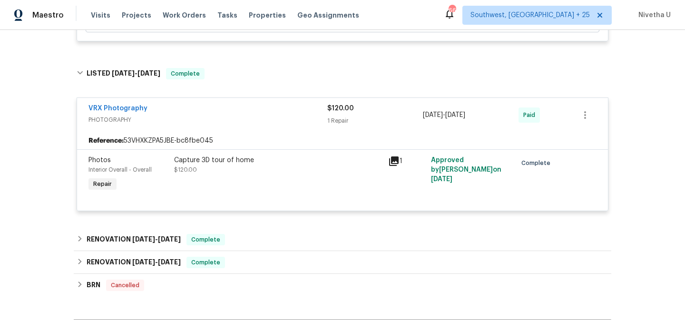
scroll to position [2098, 0]
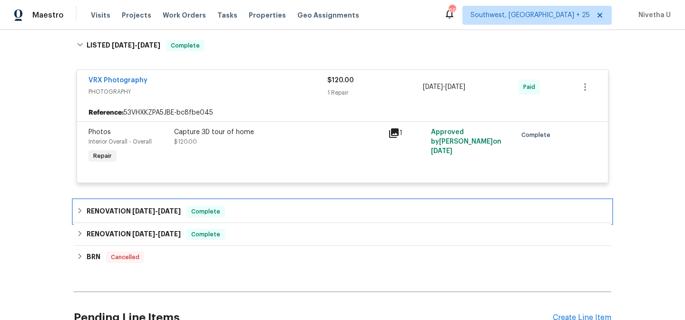
click at [152, 208] on span "2/11/25 - 2/11/25" at bounding box center [156, 211] width 49 height 7
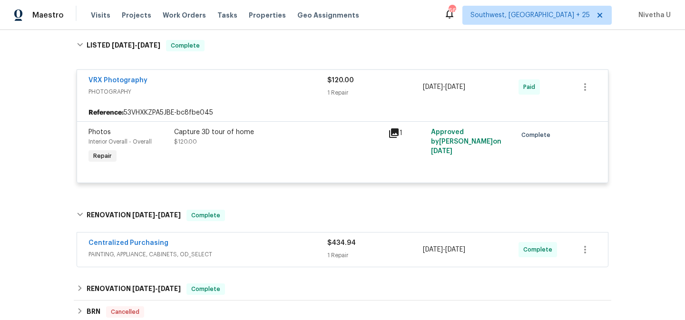
click at [341, 238] on div "$434.94 1 Repair" at bounding box center [375, 249] width 96 height 23
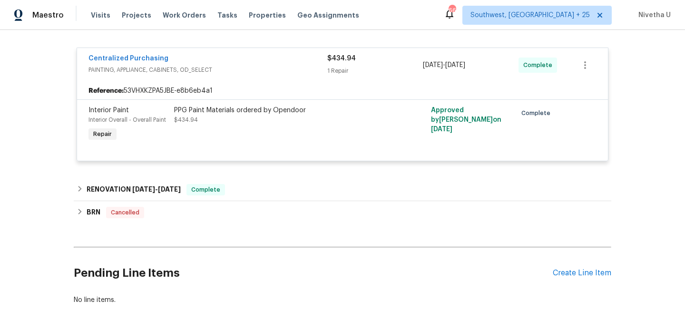
scroll to position [2319, 0]
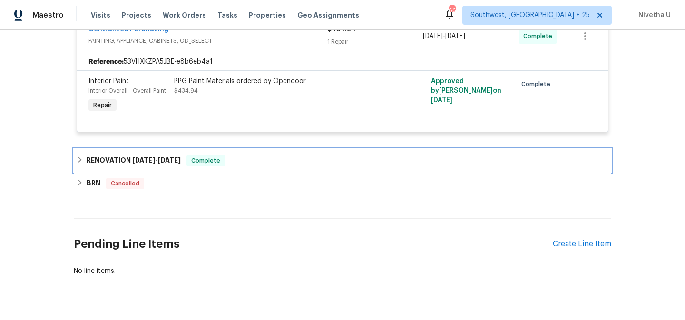
click at [145, 157] on span "1/31/25" at bounding box center [143, 160] width 23 height 7
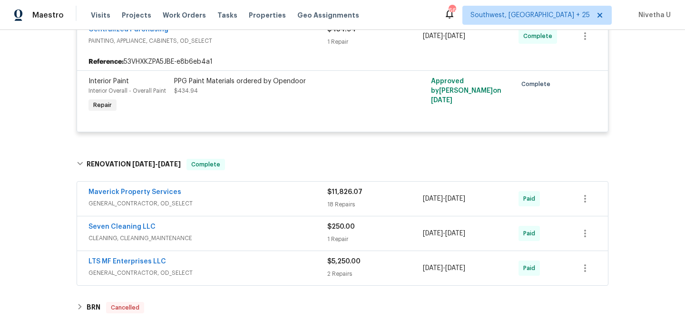
click at [320, 199] on span "GENERAL_CONTRACTOR, OD_SELECT" at bounding box center [207, 204] width 239 height 10
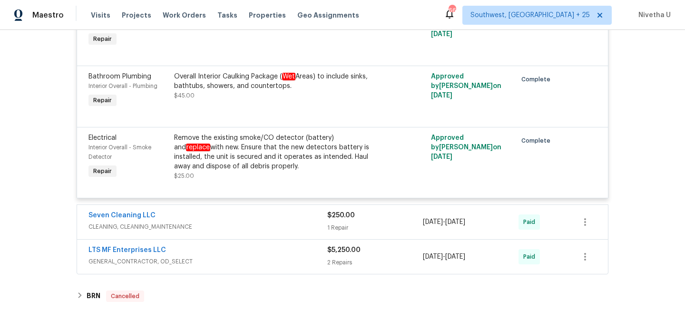
scroll to position [3902, 0]
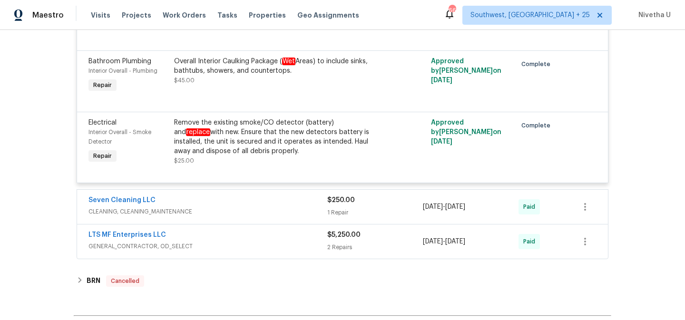
click at [342, 208] on div "1 Repair" at bounding box center [375, 213] width 96 height 10
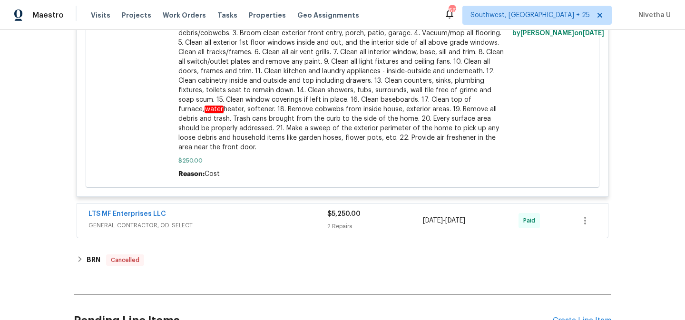
scroll to position [4413, 0]
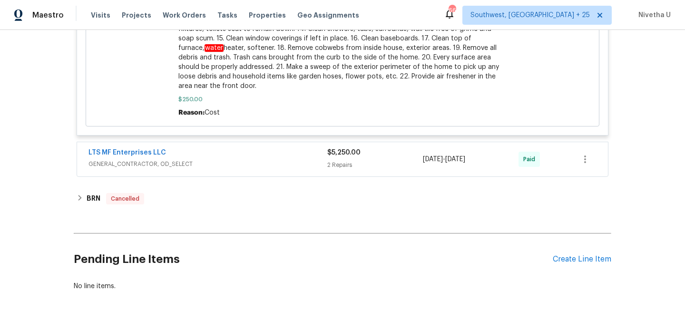
click at [343, 148] on div "$5,250.00 2 Repairs" at bounding box center [375, 159] width 96 height 23
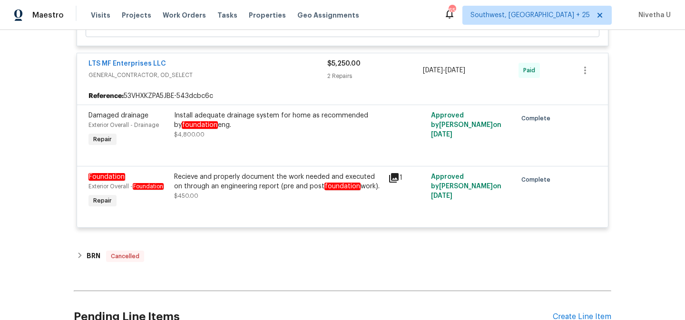
scroll to position [4502, 0]
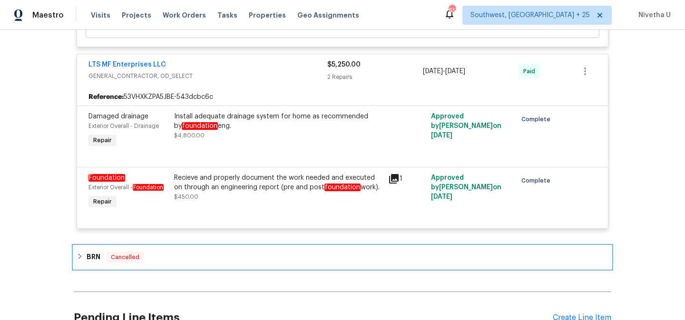
click at [95, 252] on h6 "BRN" at bounding box center [94, 257] width 14 height 11
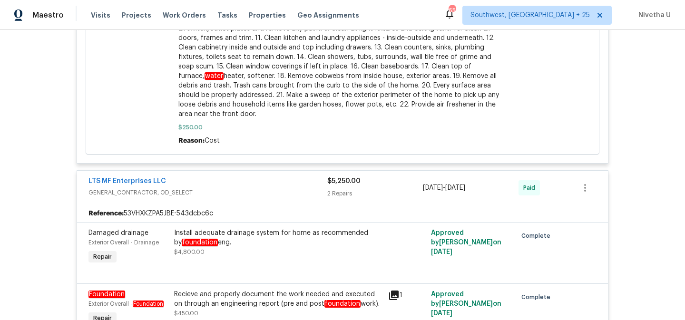
scroll to position [4379, 0]
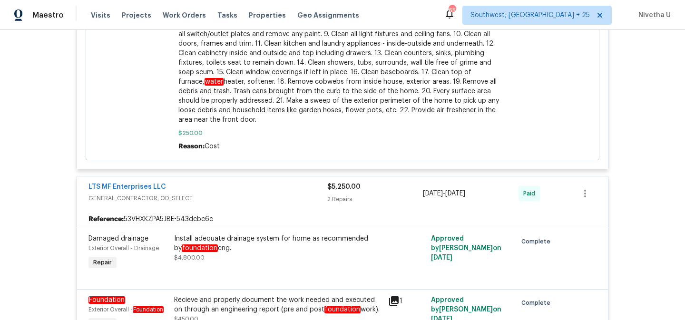
click at [294, 234] on div "Install adequate drainage system for home as recommended by foundation eng." at bounding box center [278, 243] width 208 height 19
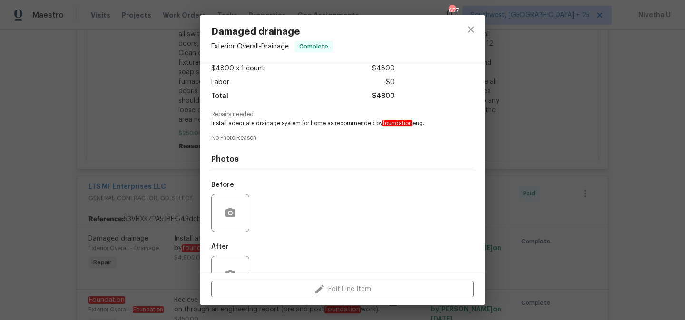
scroll to position [86, 0]
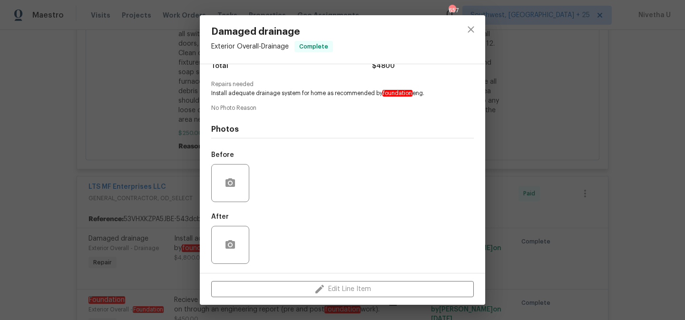
click at [502, 153] on div "Damaged drainage Exterior Overall - Drainage Complete Vendor LTS MF Enterprises…" at bounding box center [342, 160] width 685 height 320
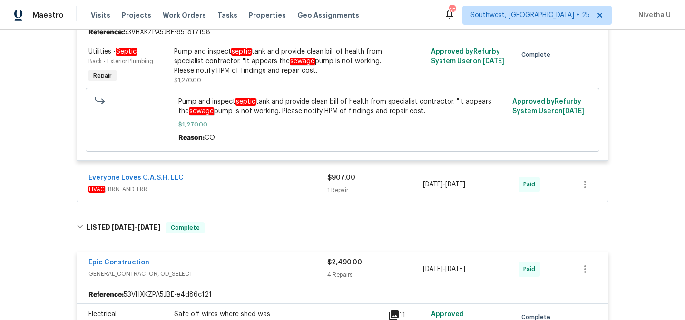
scroll to position [1409, 0]
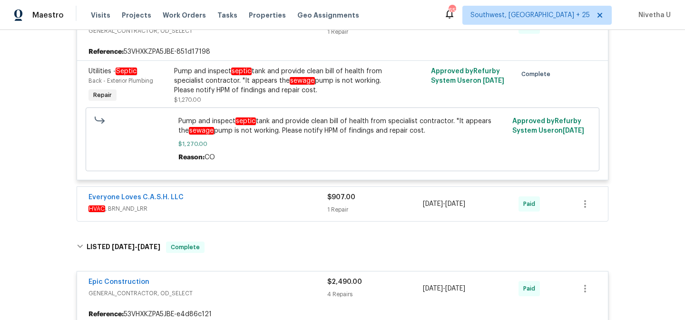
click at [337, 205] on div "1 Repair" at bounding box center [375, 210] width 96 height 10
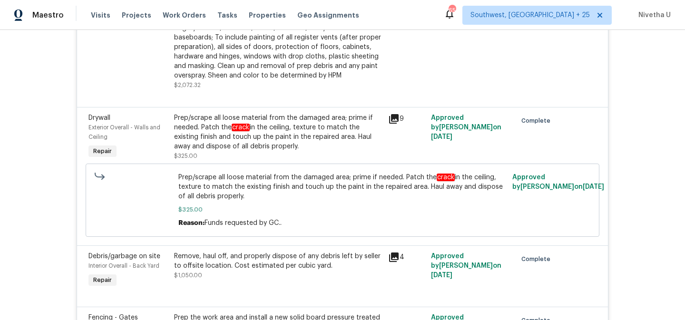
scroll to position [3360, 0]
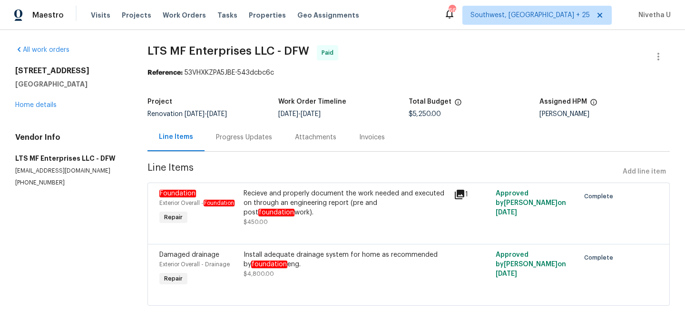
click at [229, 134] on div "Progress Updates" at bounding box center [244, 138] width 56 height 10
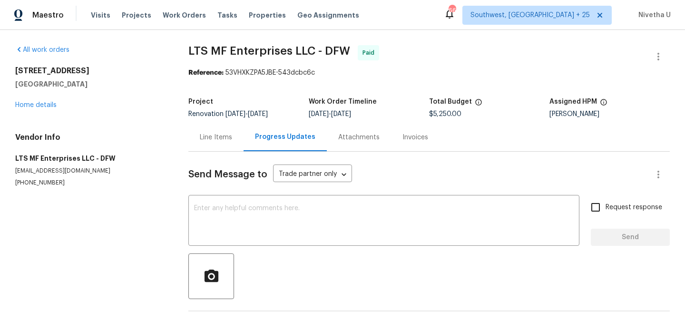
scroll to position [40, 0]
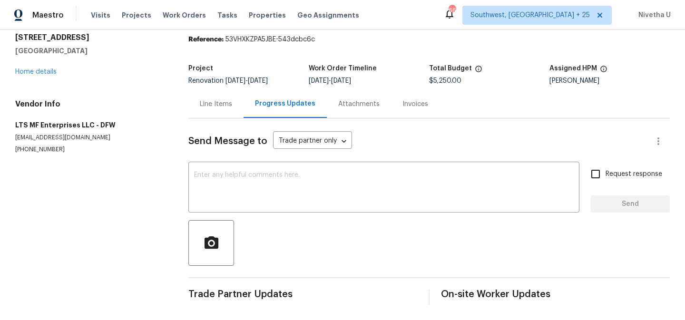
click at [410, 99] on div "Invoices" at bounding box center [415, 104] width 26 height 10
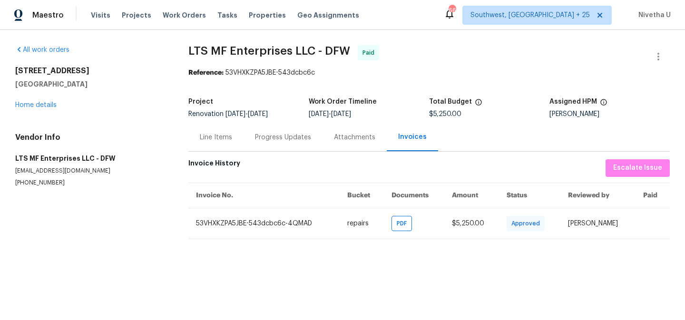
click at [221, 134] on div "Line Items" at bounding box center [216, 138] width 32 height 10
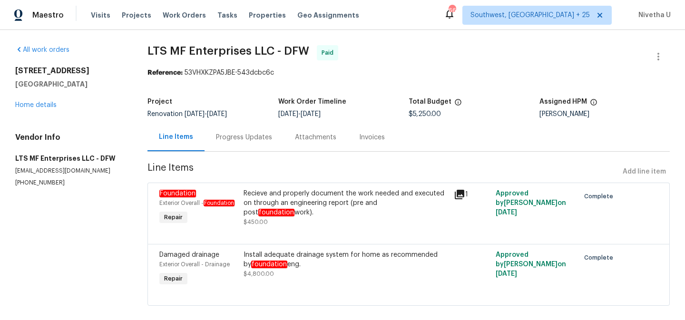
scroll to position [20, 0]
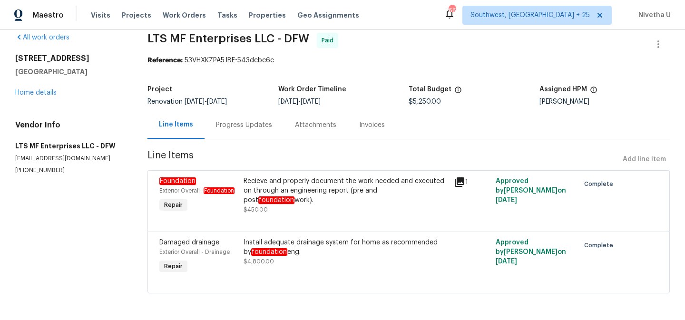
click at [458, 180] on div "1" at bounding box center [472, 196] width 42 height 44
click at [457, 174] on div "1" at bounding box center [472, 196] width 42 height 44
click at [455, 177] on icon at bounding box center [460, 182] width 10 height 10
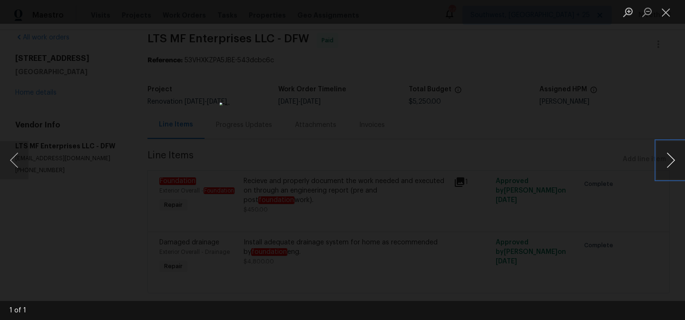
click at [672, 162] on button "Next image" at bounding box center [670, 160] width 29 height 38
click at [668, 7] on button "Close lightbox" at bounding box center [665, 12] width 19 height 17
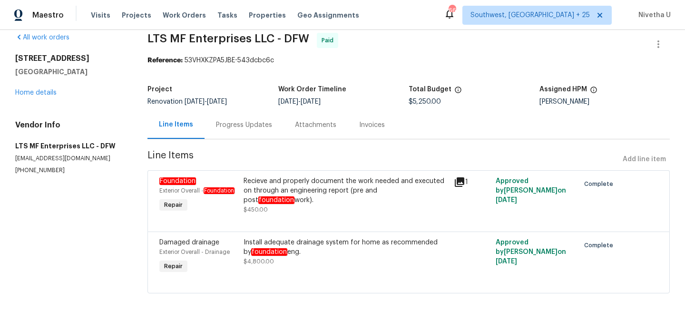
click at [666, 10] on div "661 Southwest, [GEOGRAPHIC_DATA] + 25 Nivetha U" at bounding box center [557, 15] width 227 height 19
click at [236, 120] on div "Progress Updates" at bounding box center [244, 125] width 56 height 10
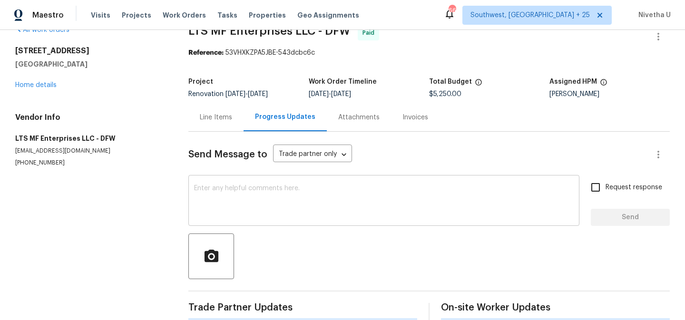
scroll to position [40, 0]
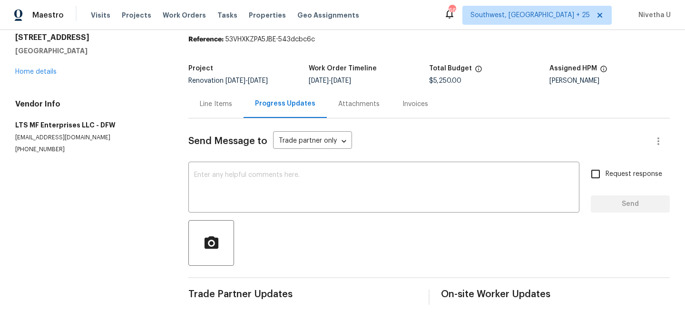
click at [225, 103] on div "Line Items" at bounding box center [215, 104] width 55 height 28
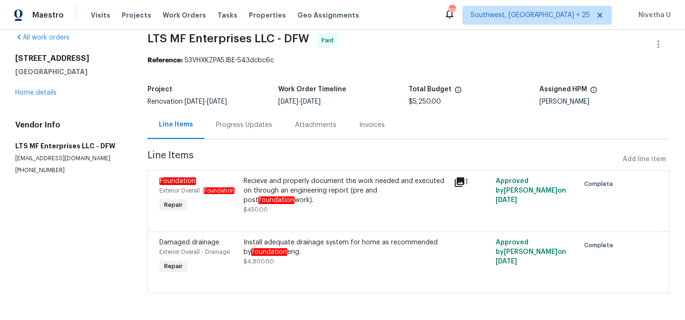
click at [329, 247] on div "Install adequate drainage system for home as recommended by foundation eng." at bounding box center [346, 247] width 204 height 19
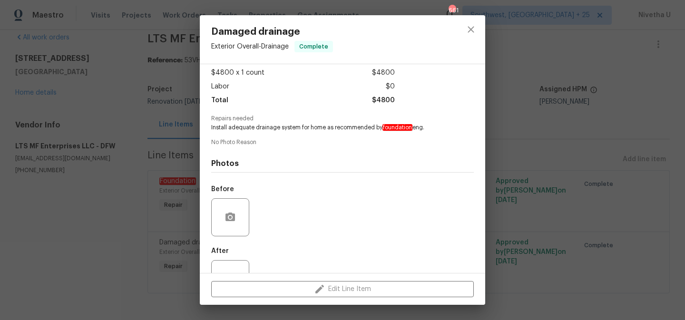
scroll to position [86, 0]
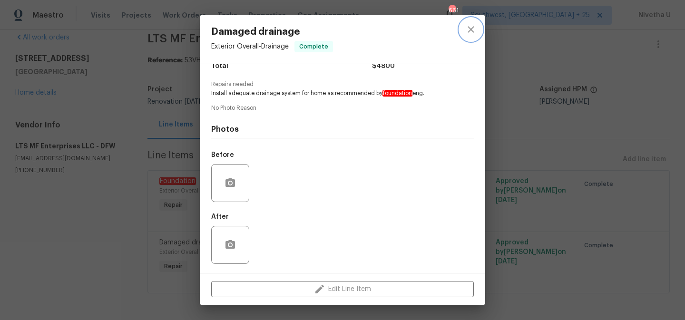
click at [469, 28] on icon "close" at bounding box center [471, 29] width 6 height 6
